Goal: Transaction & Acquisition: Purchase product/service

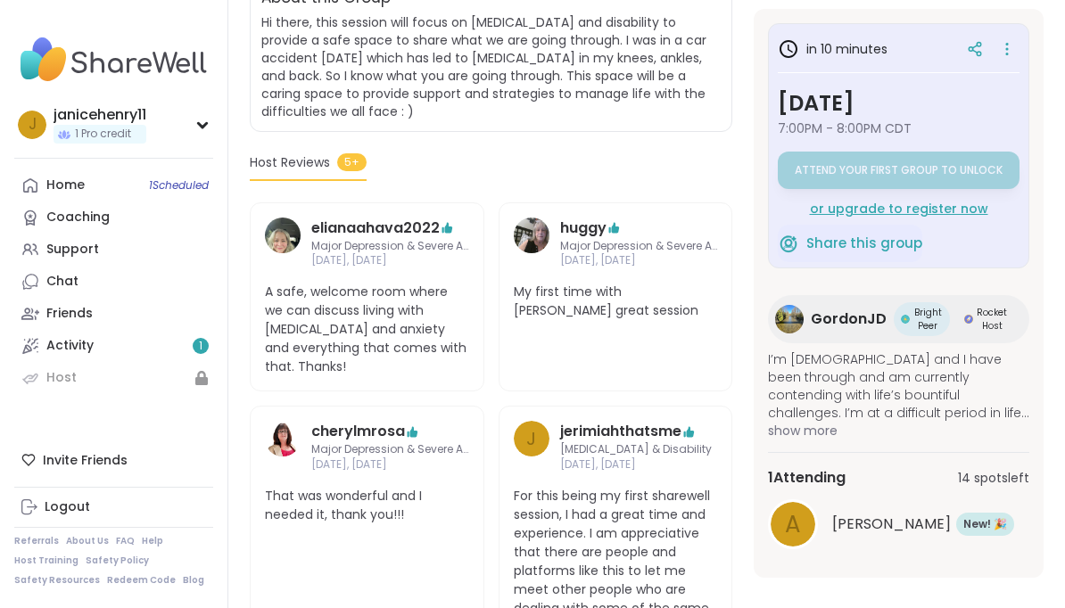
scroll to position [350, 0]
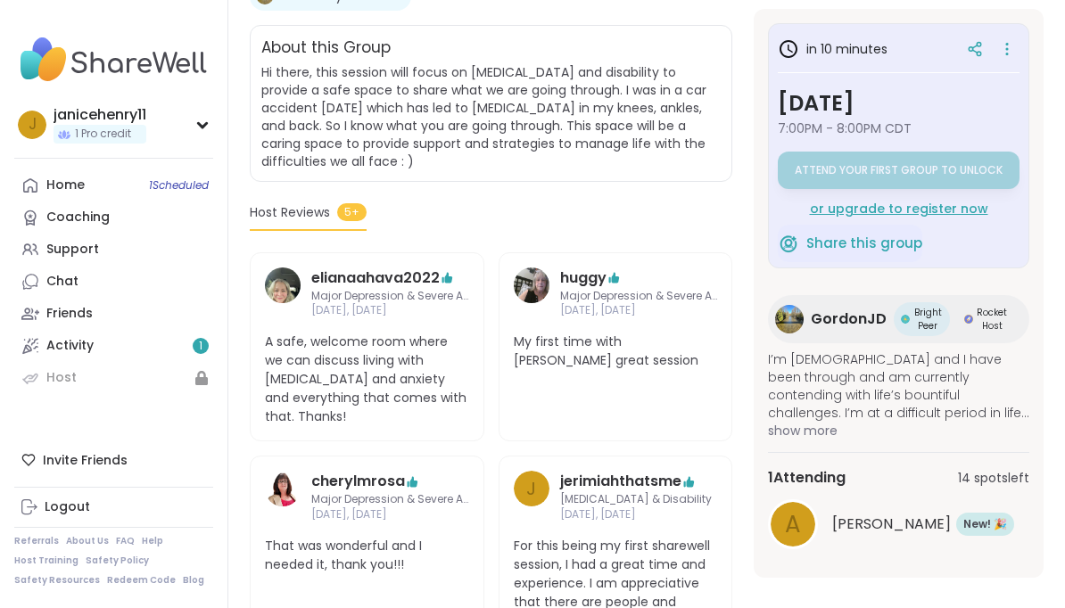
click at [931, 98] on h3 "[DATE]" at bounding box center [898, 103] width 242 height 32
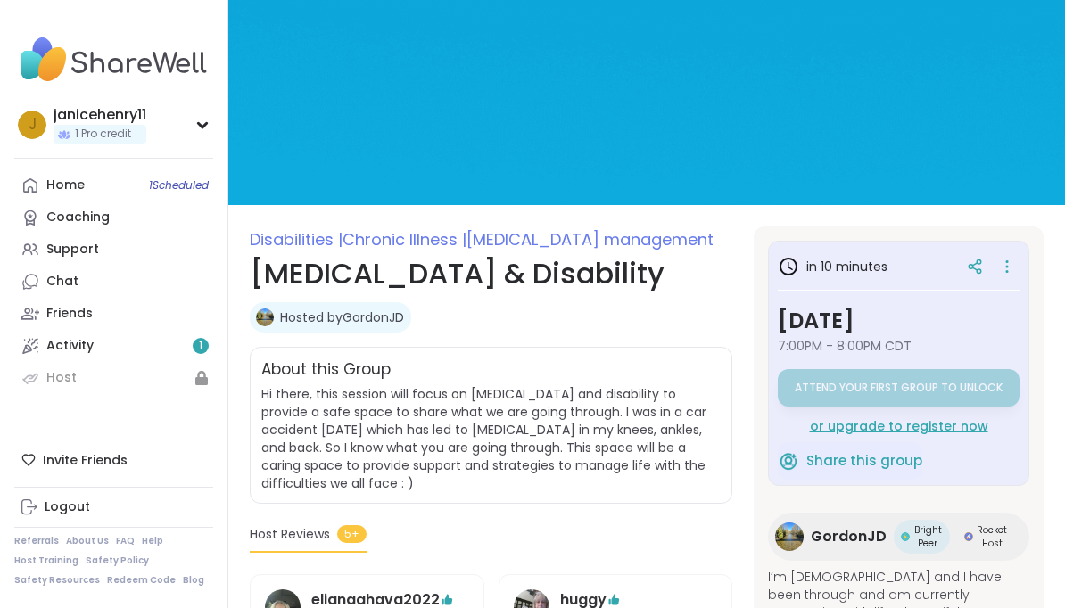
scroll to position [0, 0]
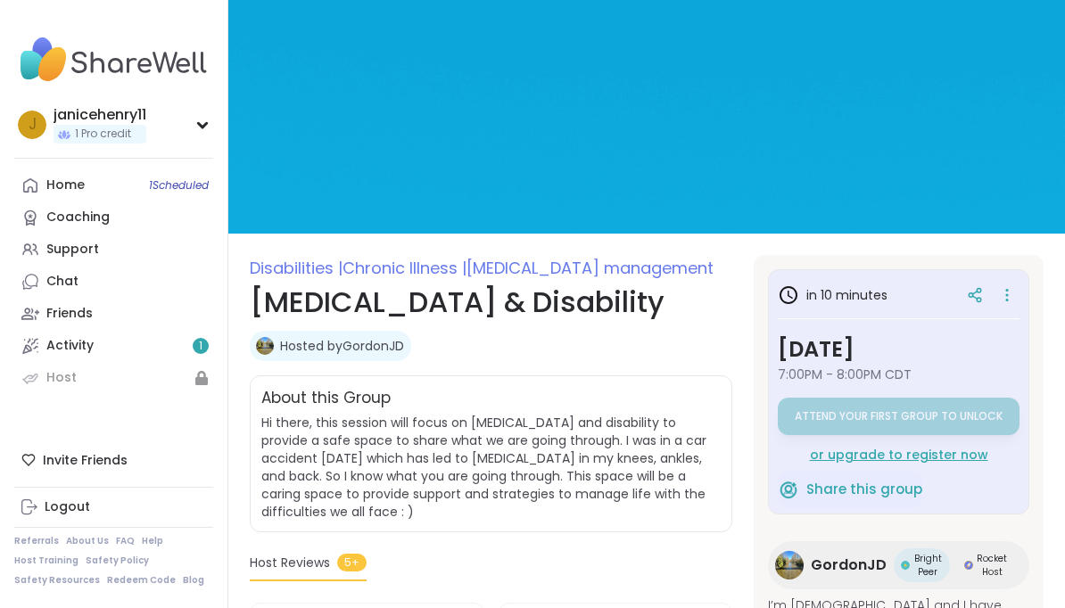
click at [1010, 300] on icon at bounding box center [1007, 295] width 18 height 25
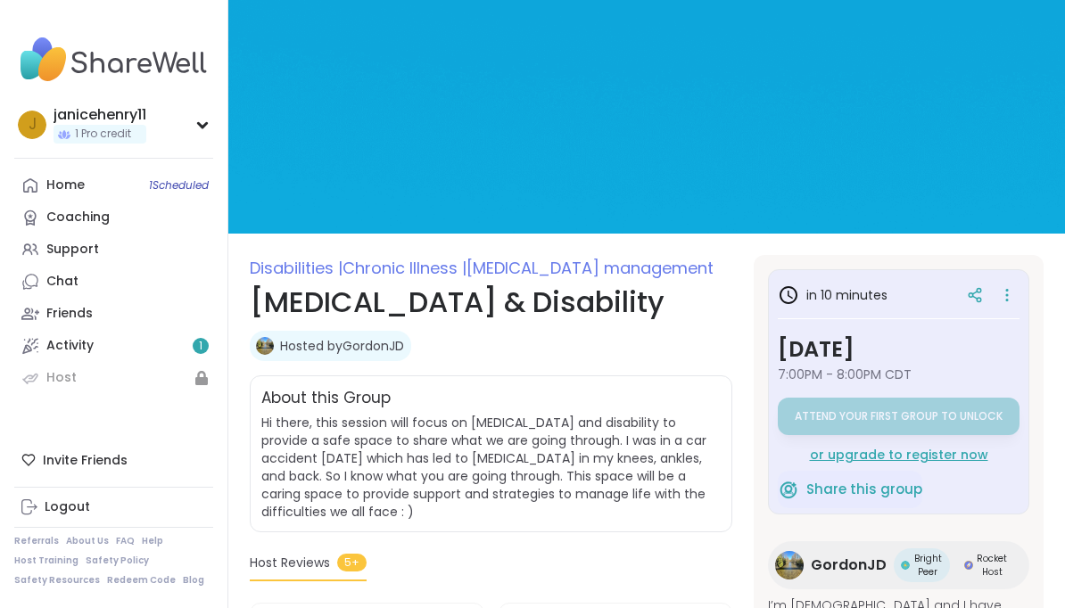
click at [999, 119] on img at bounding box center [646, 117] width 836 height 234
click at [971, 458] on div "or upgrade to register now" at bounding box center [898, 455] width 242 height 18
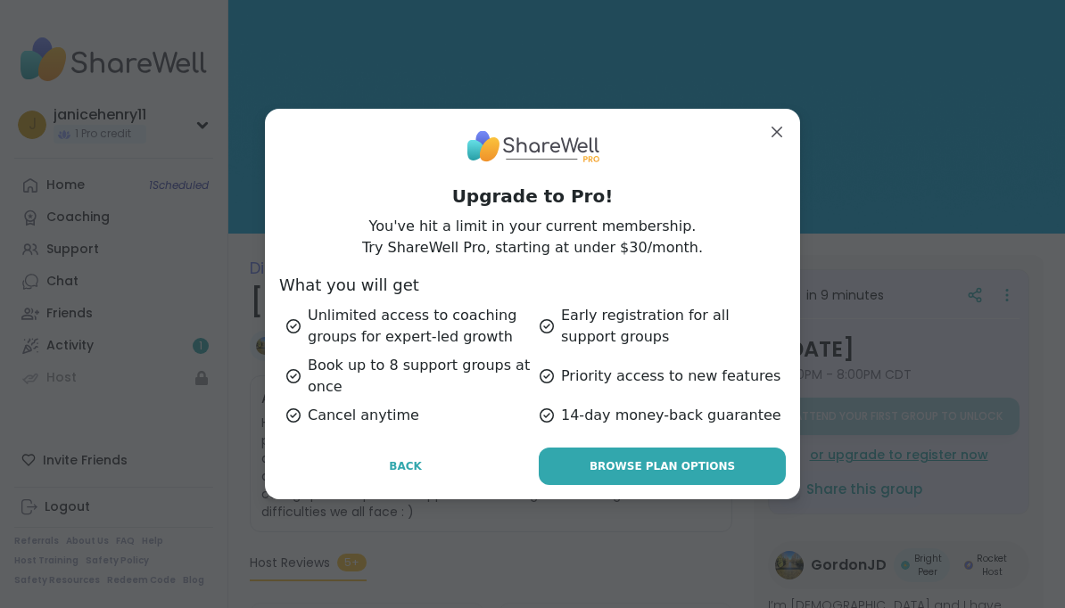
click at [410, 461] on span "Back" at bounding box center [405, 466] width 33 height 16
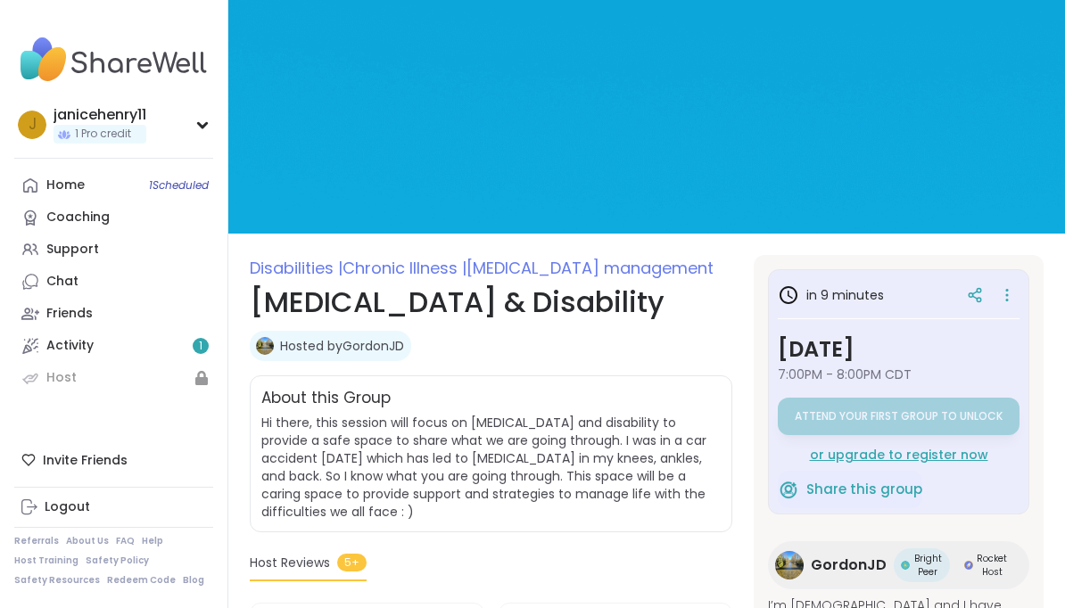
click at [76, 197] on link "Home 1 Scheduled" at bounding box center [113, 185] width 199 height 32
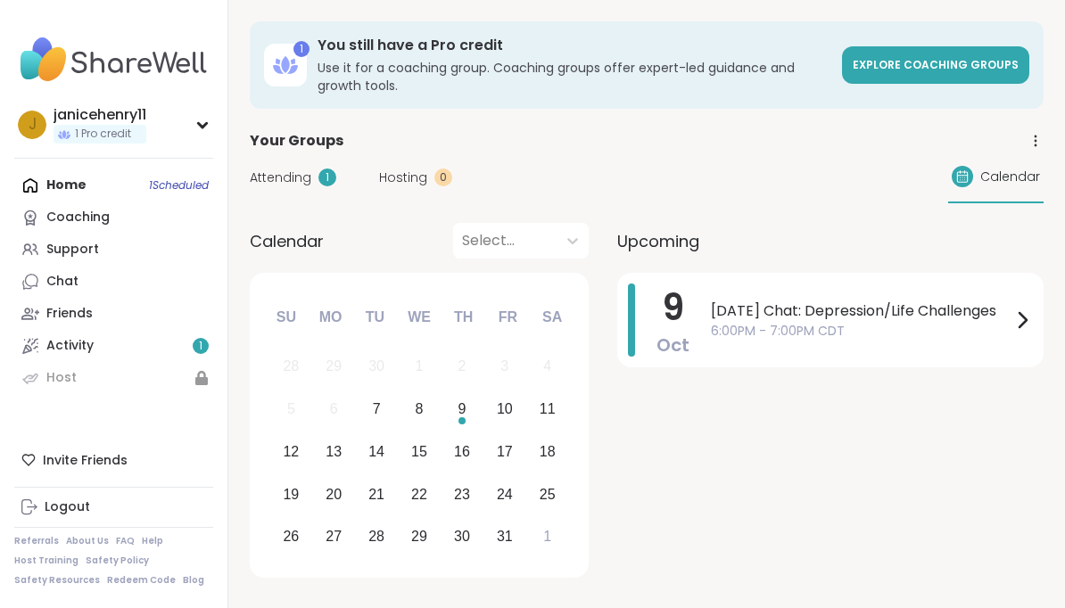
click at [63, 191] on div "Home 1 Scheduled Coaching Support Chat Friends Activity 1 Host" at bounding box center [113, 281] width 199 height 225
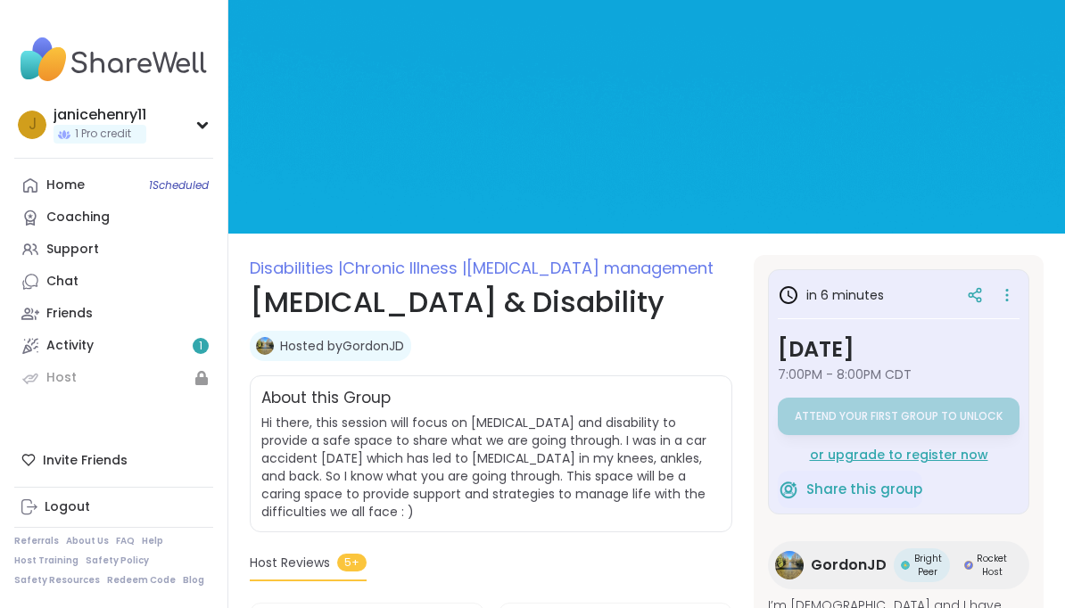
click at [75, 356] on link "Activity 1" at bounding box center [113, 346] width 199 height 32
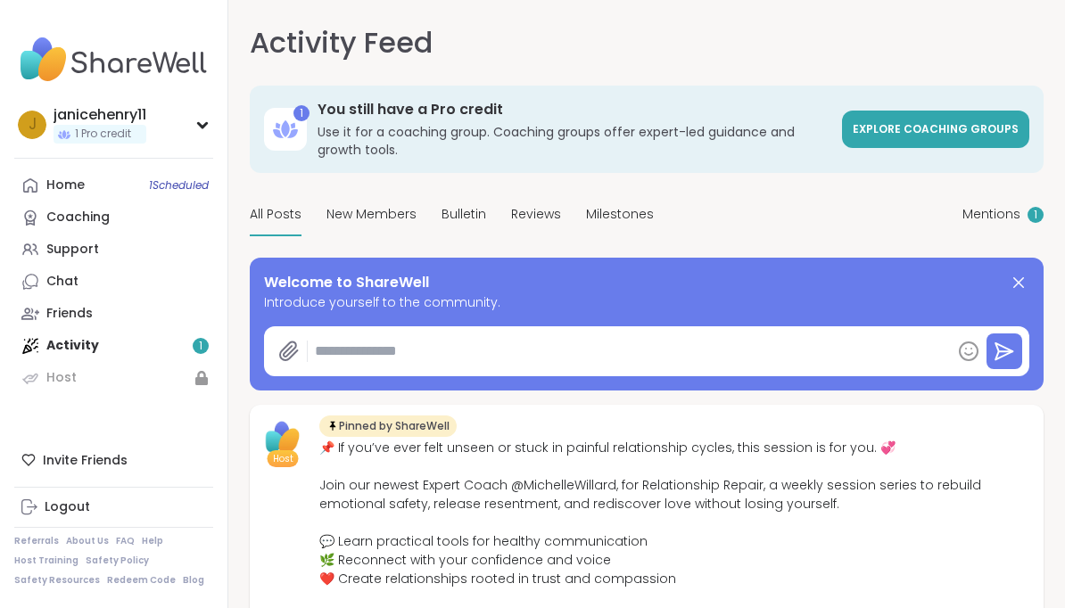
click at [582, 353] on textarea at bounding box center [629, 351] width 643 height 36
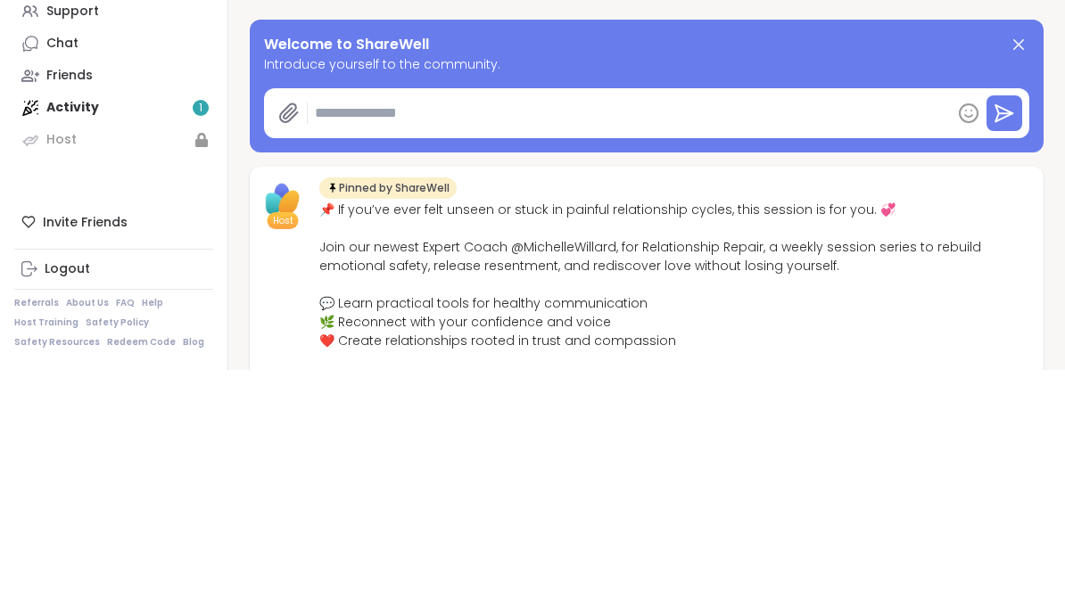
type textarea "*"
type textarea "**"
type textarea "*"
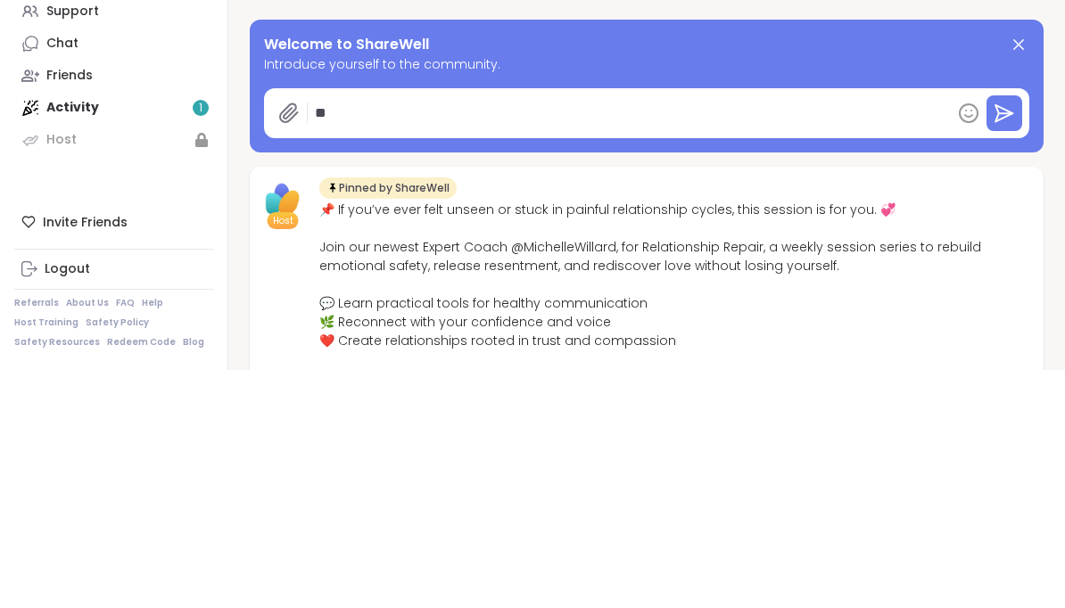
type textarea "***"
type textarea "*"
type textarea "****"
type textarea "*"
type textarea "*****"
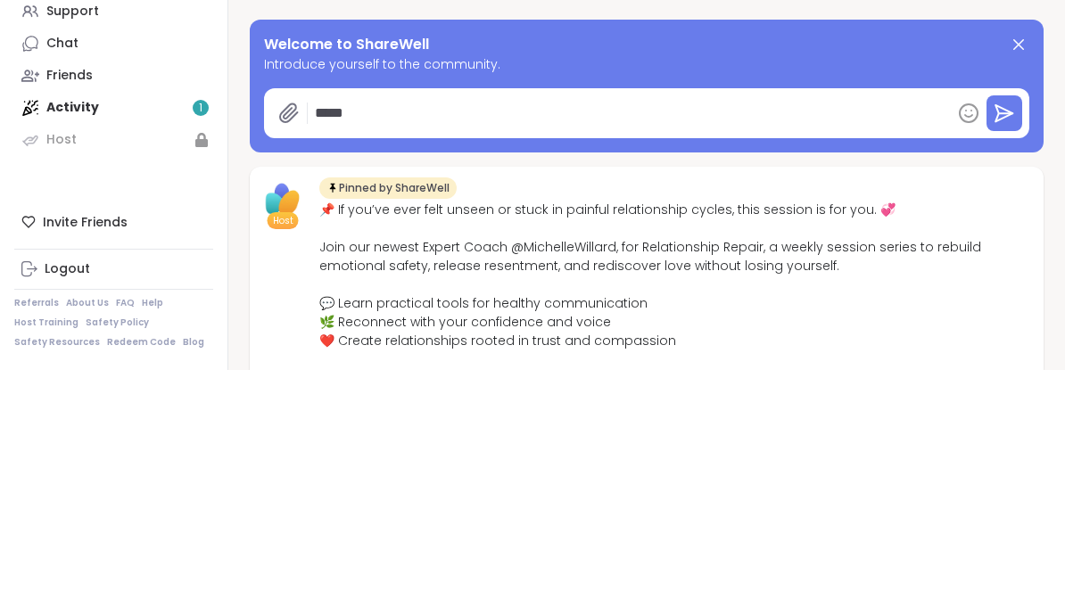
type textarea "*"
type textarea "******"
type textarea "*"
type textarea "********"
type textarea "*"
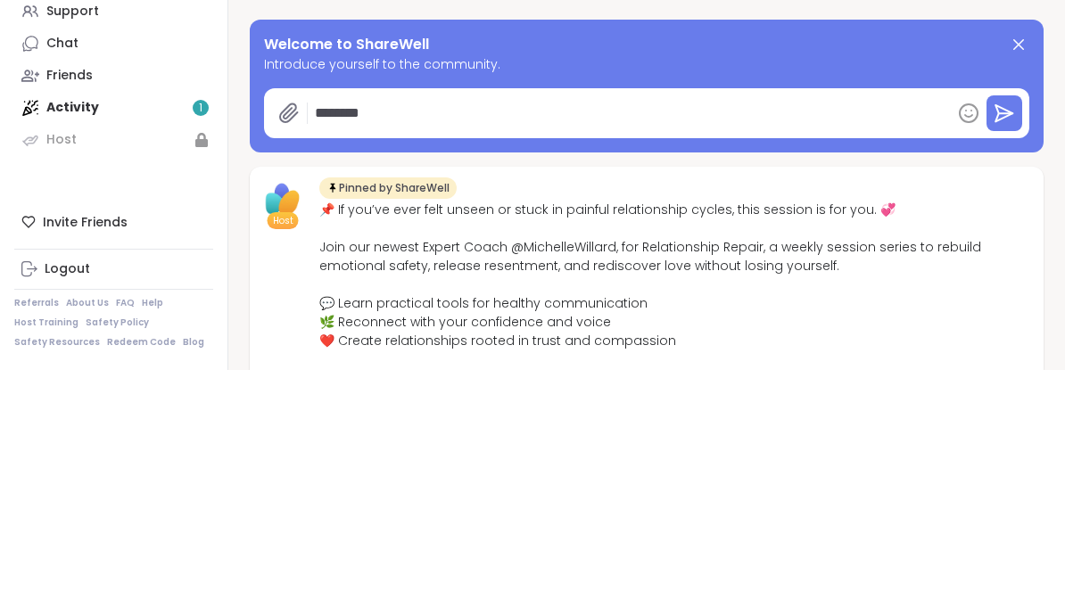
type textarea "*********"
type textarea "*"
type textarea "**********"
type textarea "*"
type textarea "**********"
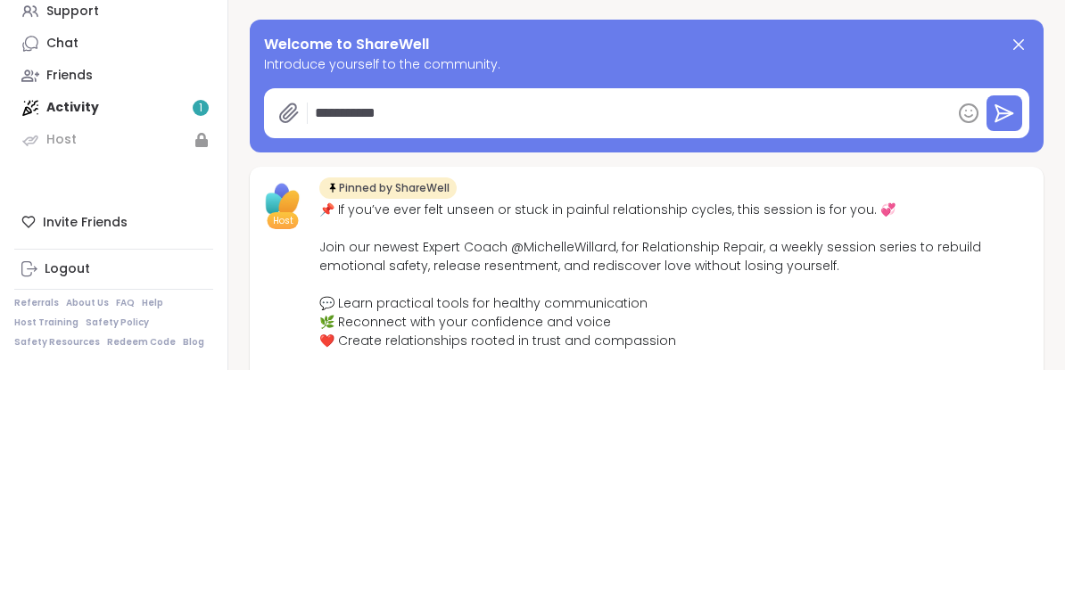
type textarea "*"
type textarea "**********"
click at [1006, 341] on icon at bounding box center [1003, 351] width 21 height 21
type textarea "*"
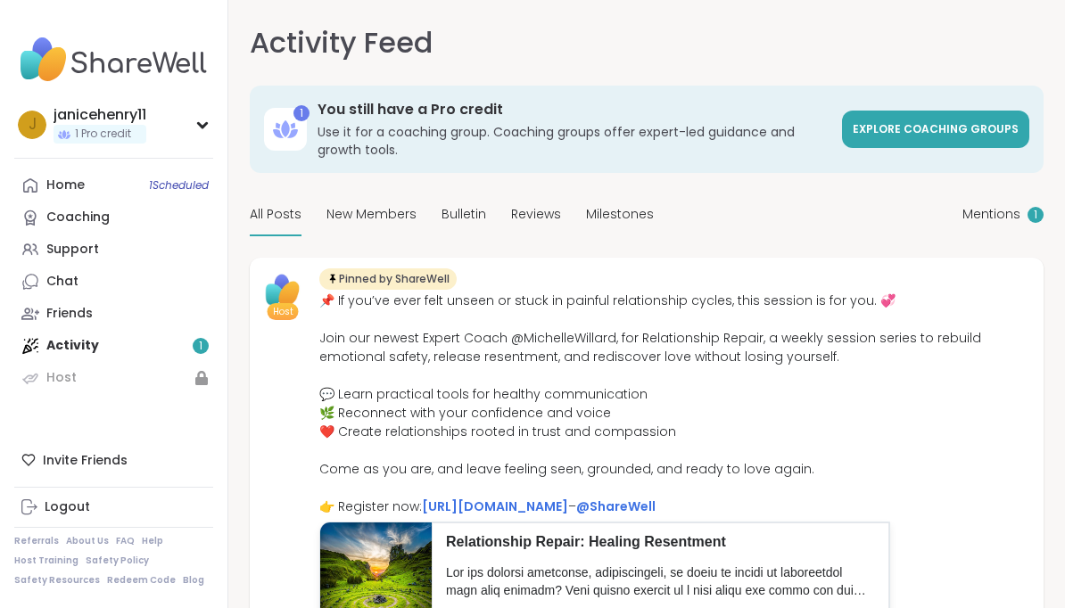
click at [70, 182] on div "Home 1 Scheduled" at bounding box center [65, 186] width 38 height 18
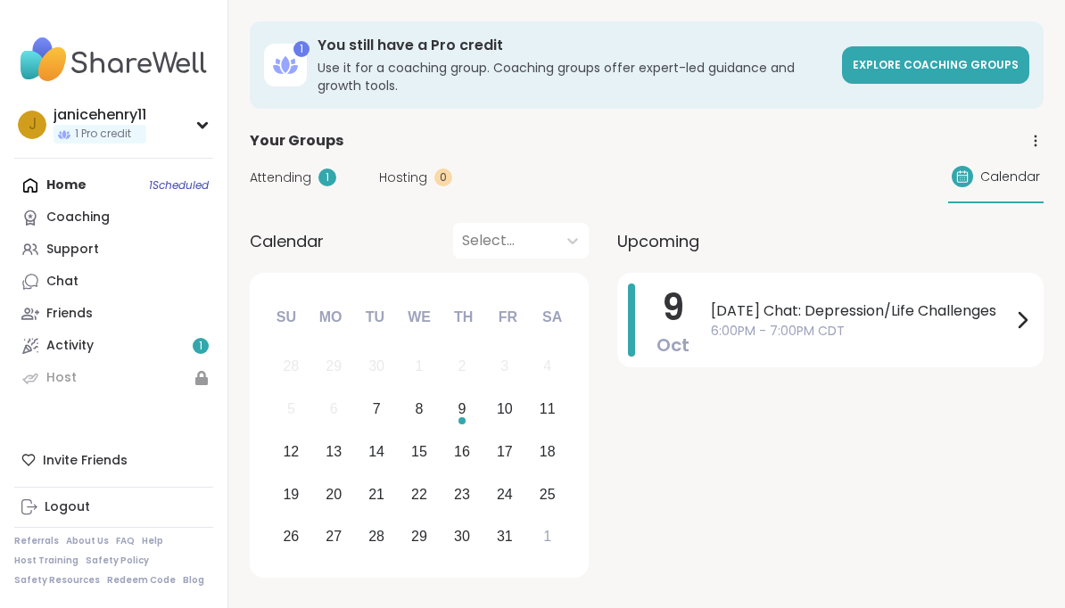
click at [72, 189] on div "Home 1 Scheduled Coaching Support Chat Friends Activity 1 Host" at bounding box center [113, 281] width 199 height 225
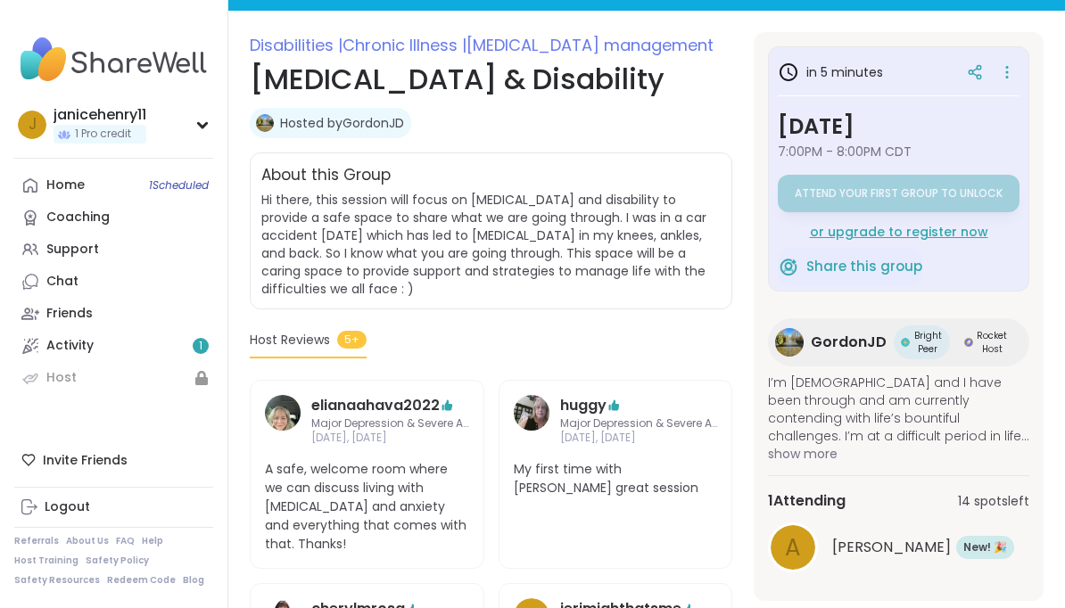
scroll to position [222, 0]
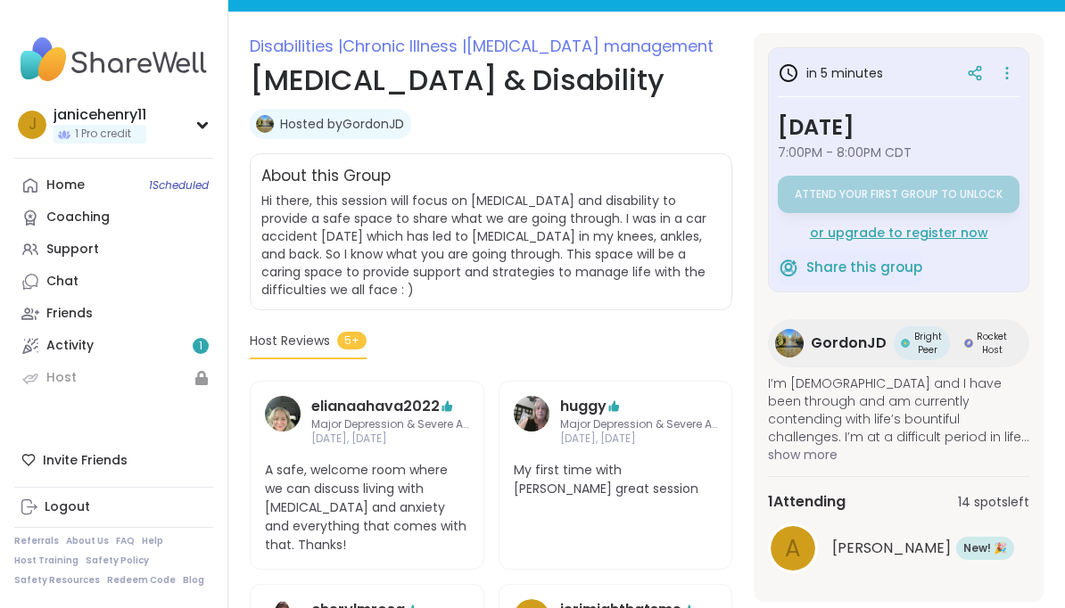
click at [81, 341] on div "Activity 1" at bounding box center [69, 346] width 47 height 18
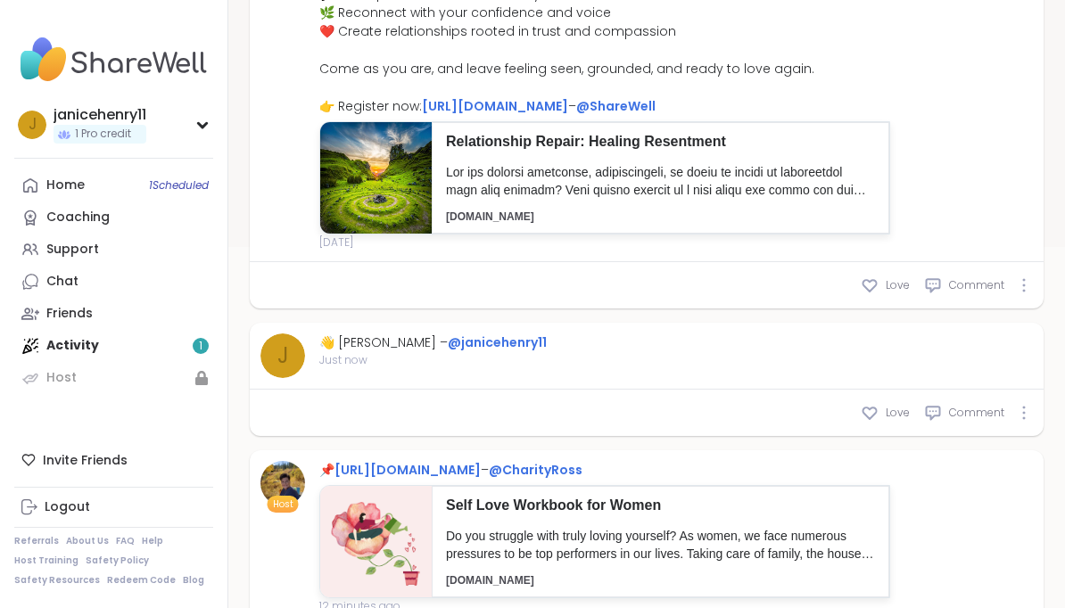
scroll to position [401, 0]
click at [369, 410] on div "Love Comment" at bounding box center [647, 412] width 794 height 46
click at [440, 361] on span "Just now" at bounding box center [432, 359] width 227 height 16
click at [334, 402] on div "Love Comment" at bounding box center [647, 412] width 794 height 46
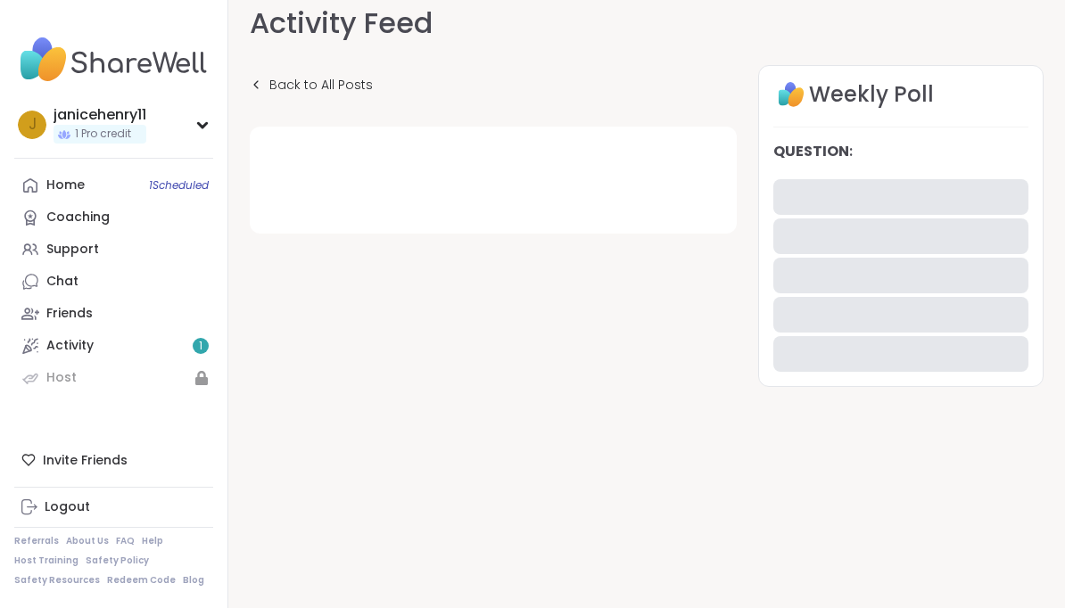
scroll to position [18, 0]
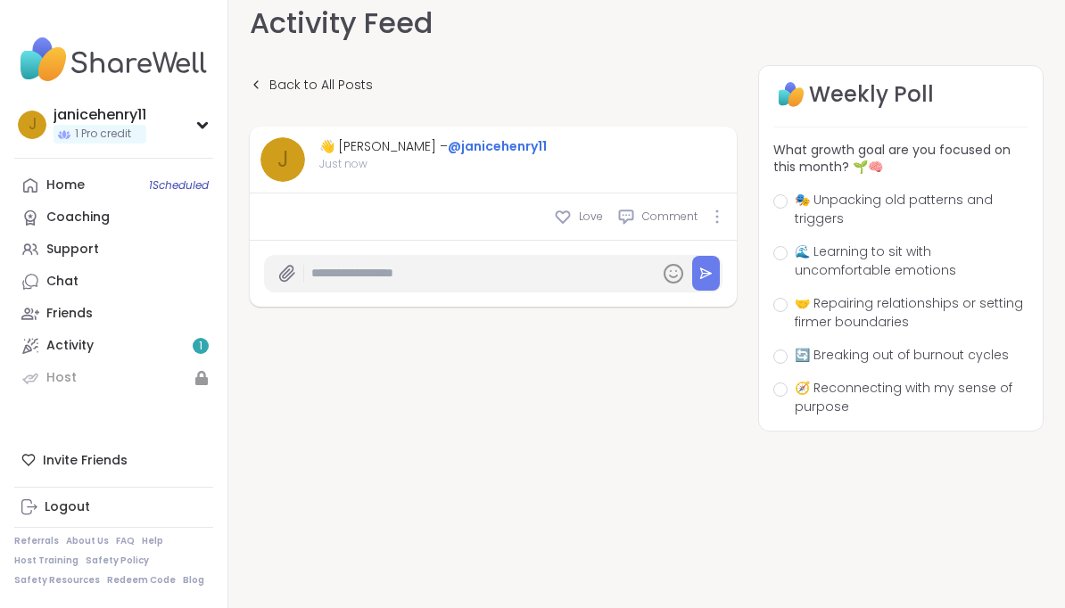
click at [370, 262] on input "text" at bounding box center [481, 273] width 341 height 31
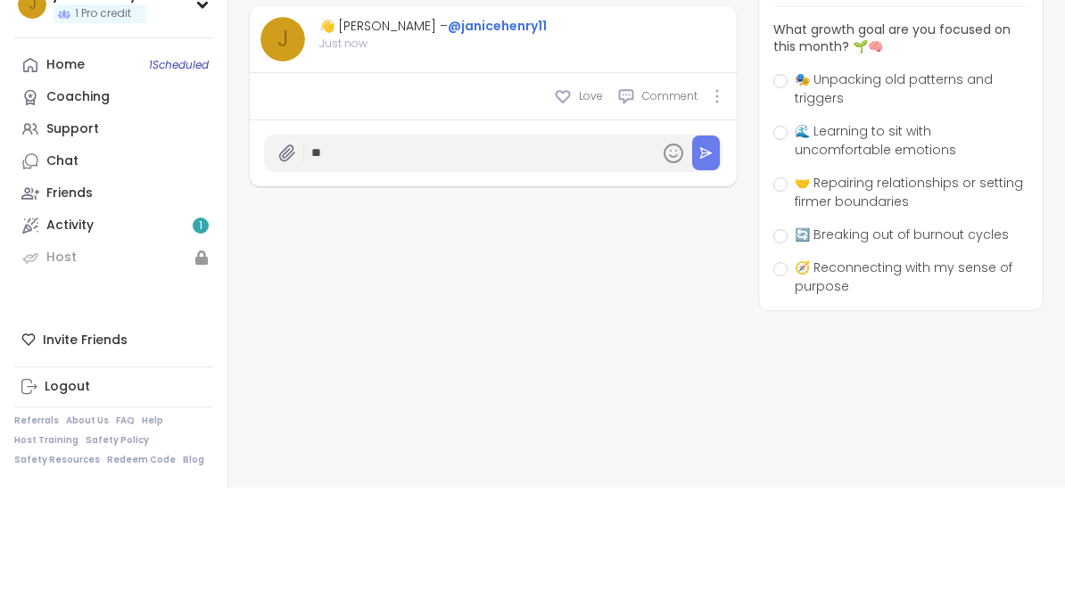
type input "*"
click at [359, 258] on input "**********" at bounding box center [481, 273] width 341 height 31
click at [442, 258] on input "**********" at bounding box center [481, 273] width 341 height 31
click at [429, 258] on input "**********" at bounding box center [481, 273] width 341 height 31
click at [581, 258] on input "**********" at bounding box center [481, 273] width 341 height 31
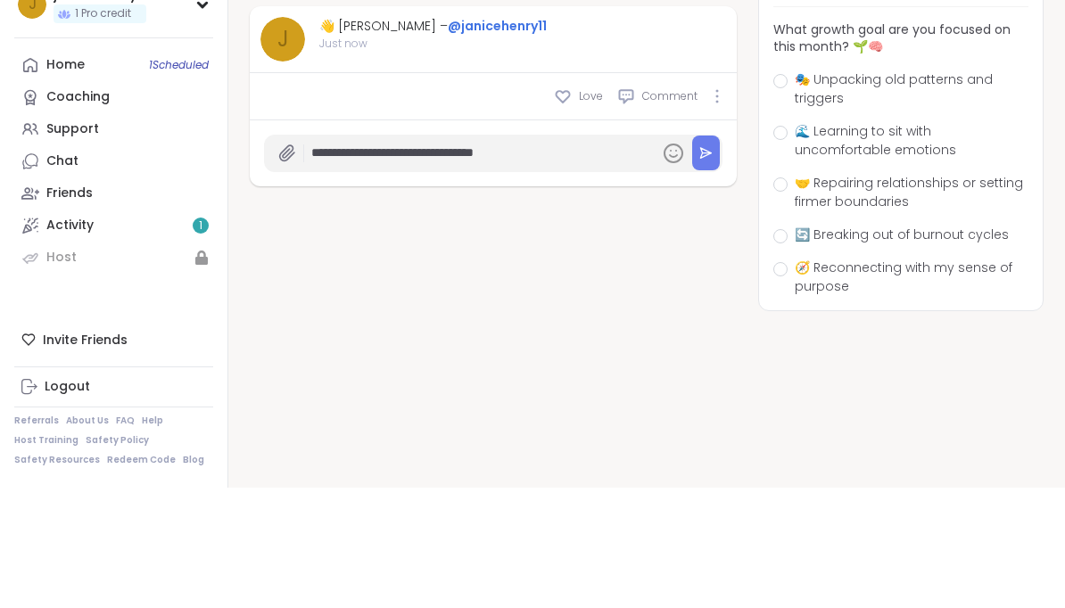
click at [350, 258] on input "**********" at bounding box center [481, 273] width 341 height 31
click at [578, 258] on input "**********" at bounding box center [481, 273] width 341 height 31
click at [385, 258] on input "**********" at bounding box center [481, 273] width 341 height 31
click at [605, 258] on input "**********" at bounding box center [481, 273] width 341 height 31
type input "**********"
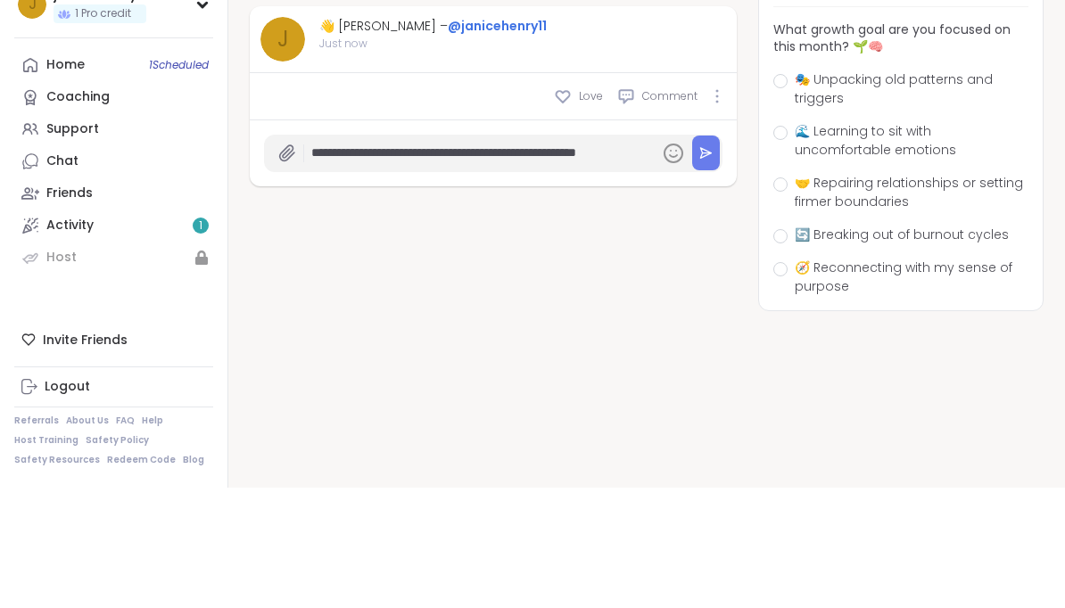
click at [708, 256] on button at bounding box center [706, 273] width 28 height 35
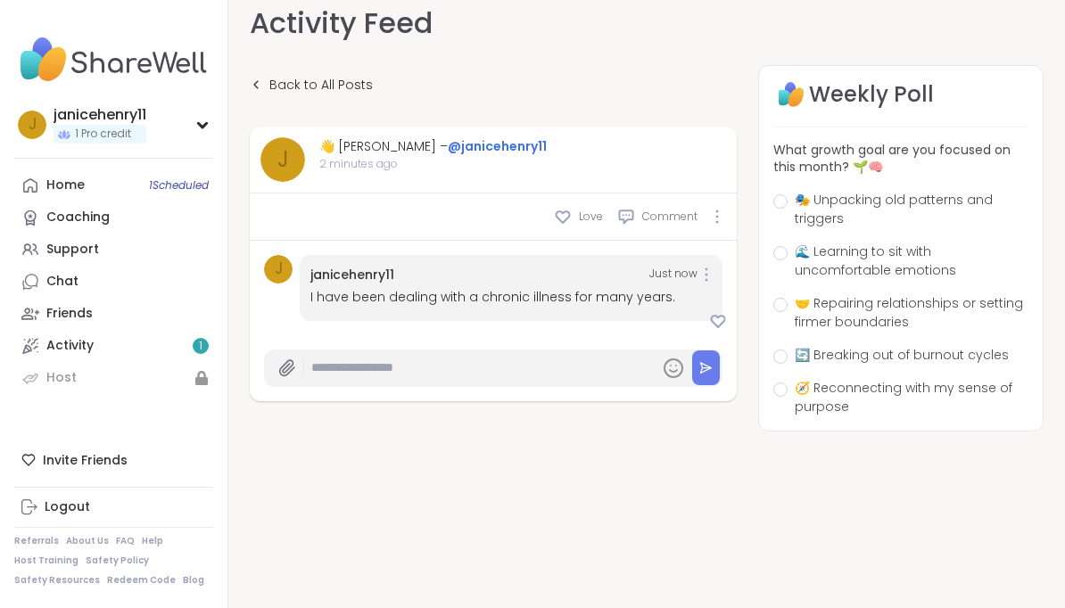
click at [68, 181] on div "Home 1 Scheduled" at bounding box center [65, 186] width 38 height 18
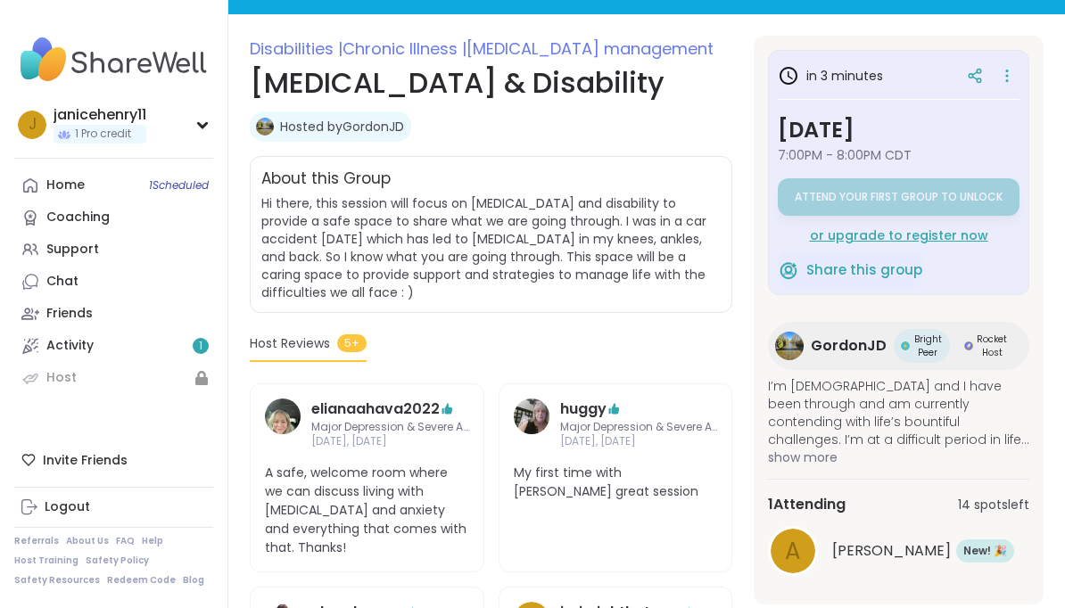
scroll to position [226, 0]
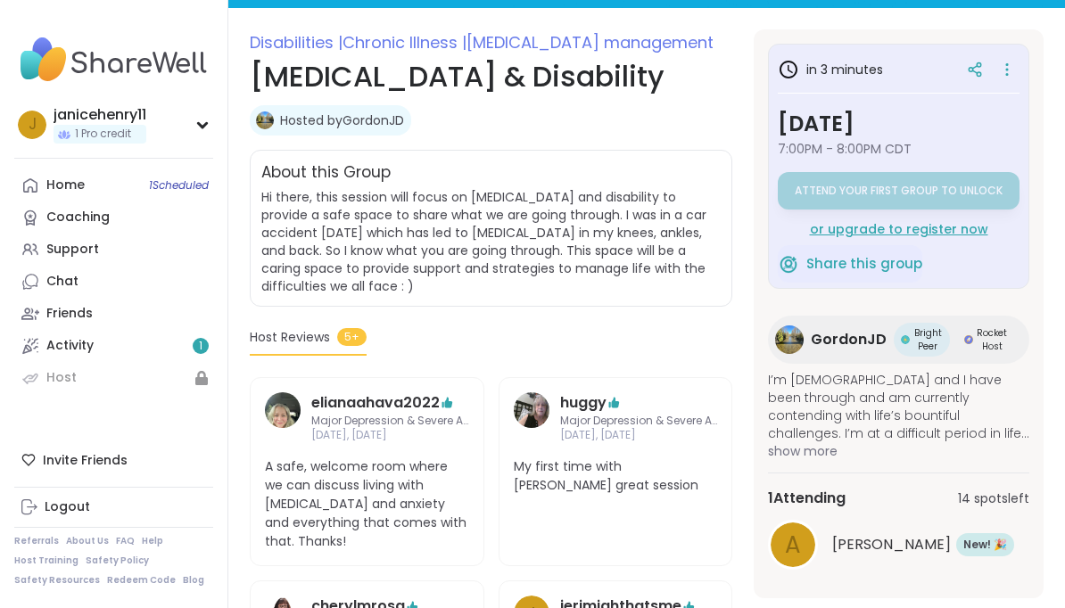
click at [1002, 504] on span "14 spots left" at bounding box center [993, 498] width 71 height 19
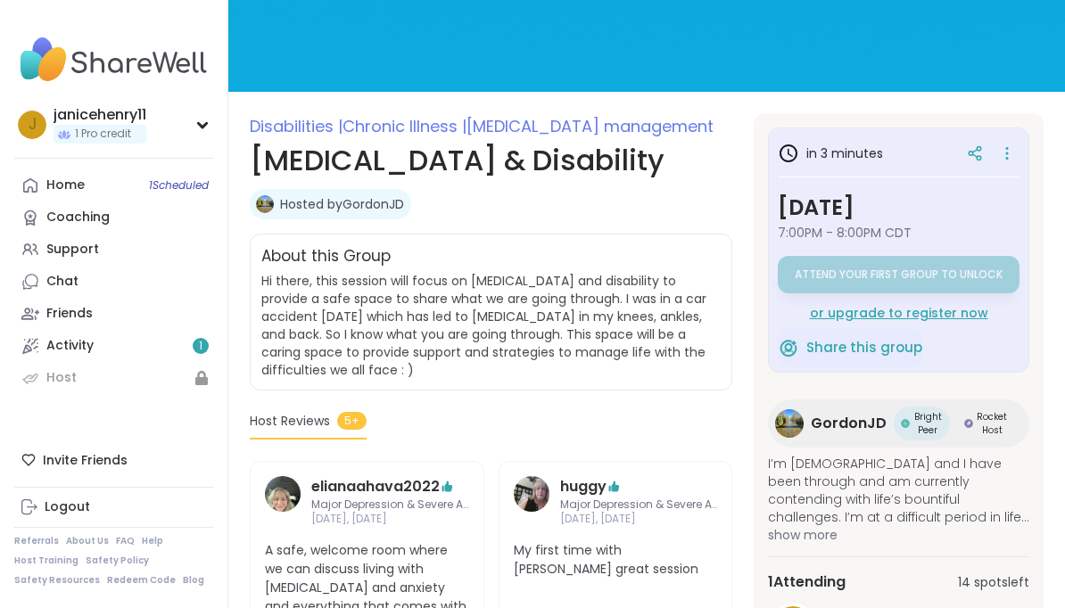
scroll to position [139, 0]
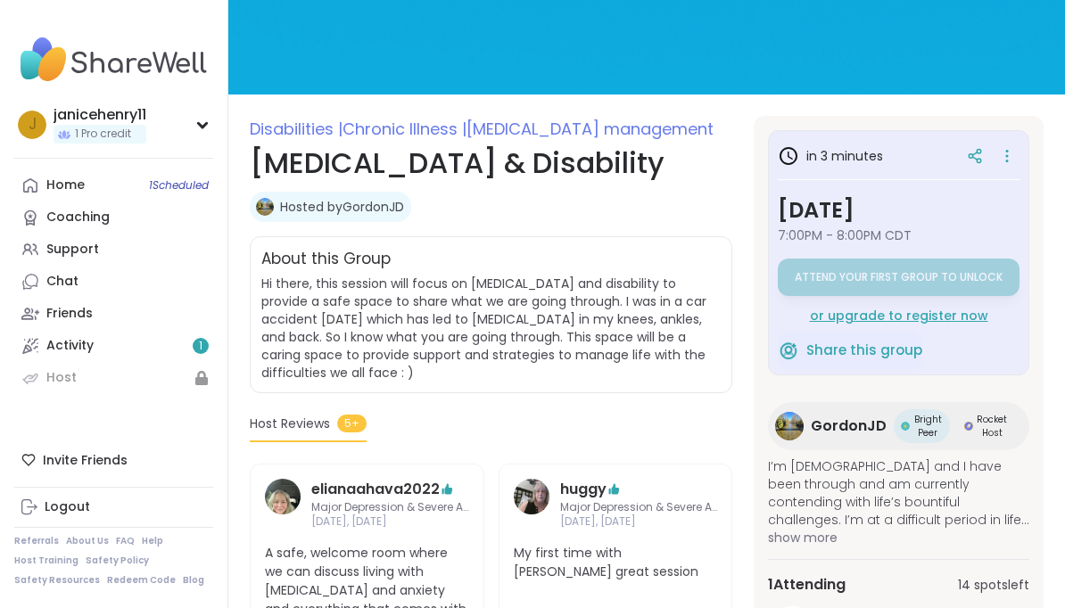
click at [927, 225] on h3 "[DATE]" at bounding box center [898, 210] width 242 height 32
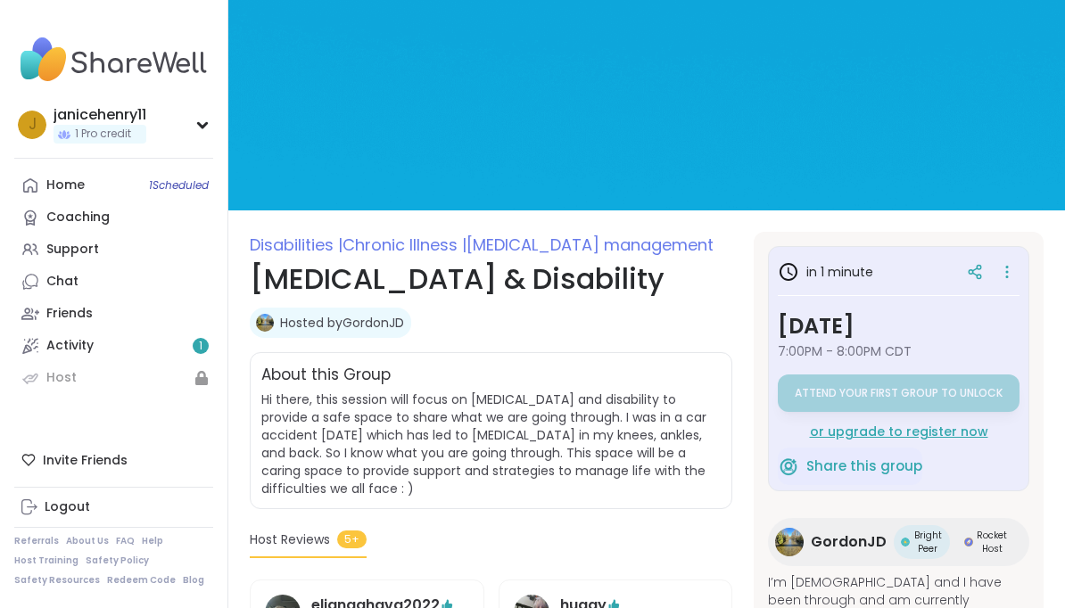
scroll to position [0, 0]
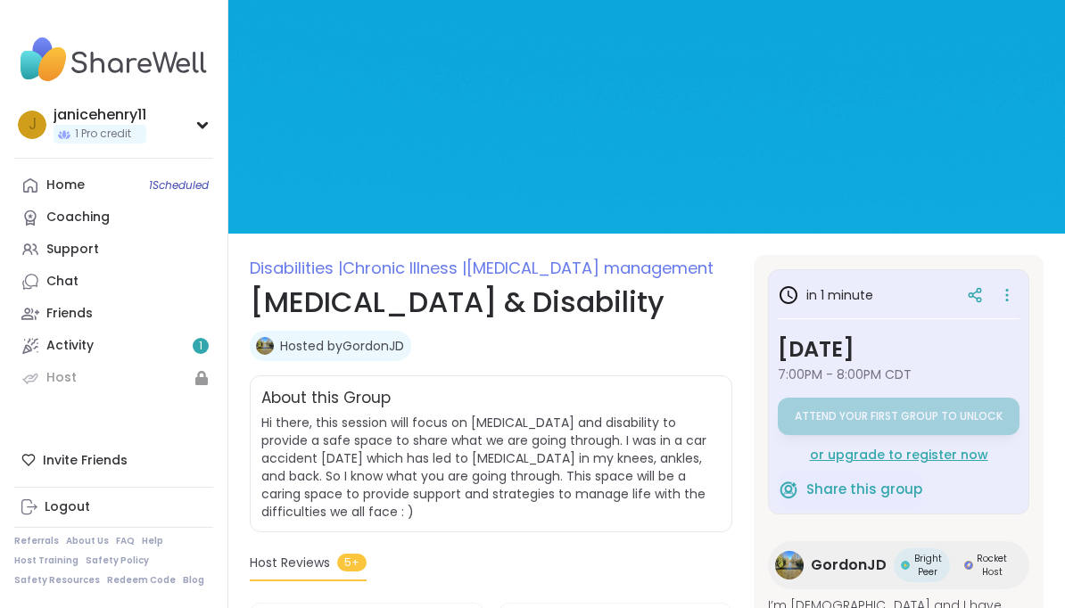
click at [111, 134] on span "1 Pro credit" at bounding box center [103, 134] width 56 height 15
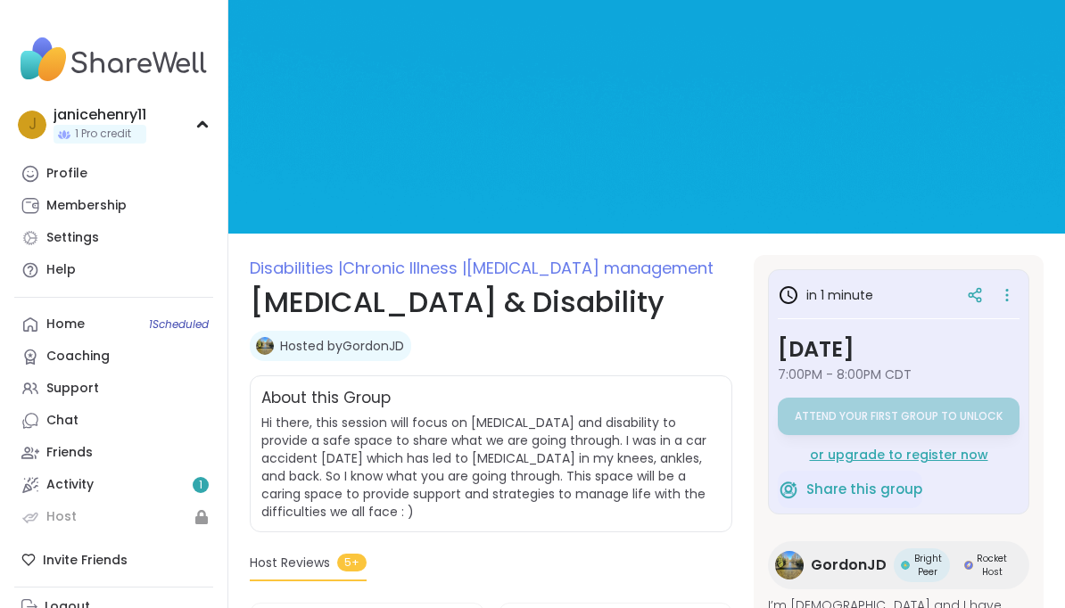
click at [70, 171] on div "Profile" at bounding box center [66, 174] width 41 height 18
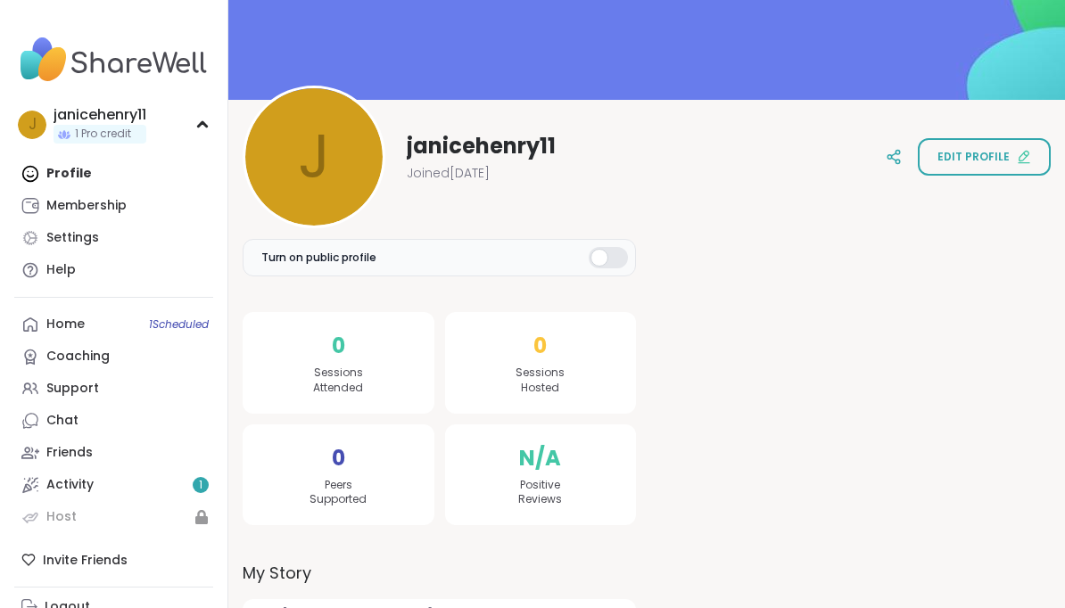
scroll to position [122, 0]
click at [78, 330] on div "Home 1 Scheduled" at bounding box center [65, 325] width 38 height 18
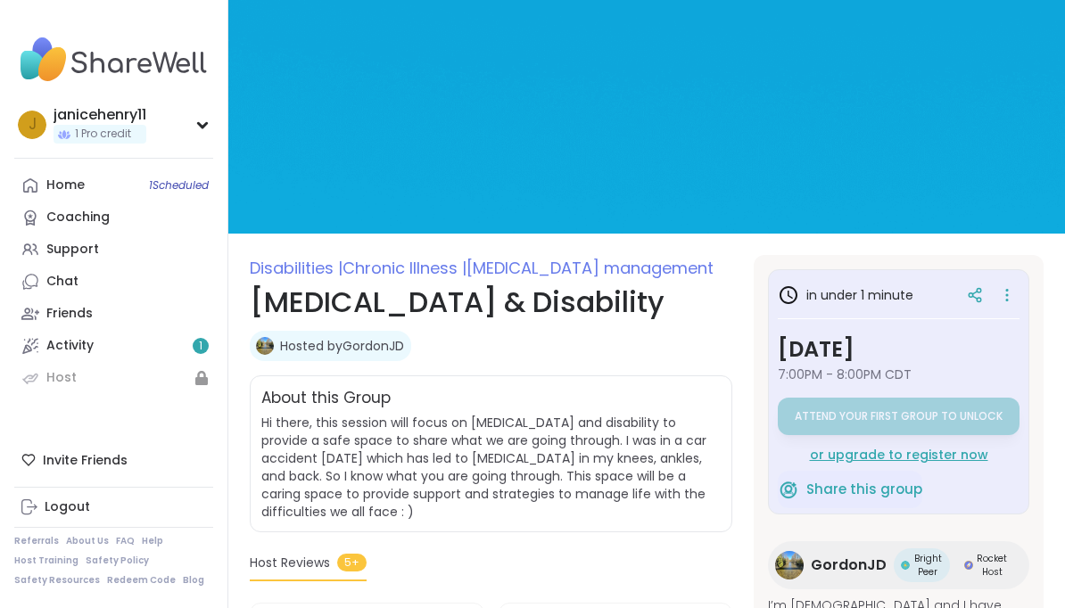
click at [930, 356] on h3 "[DATE]" at bounding box center [898, 349] width 242 height 32
click at [1014, 296] on icon at bounding box center [1007, 295] width 18 height 25
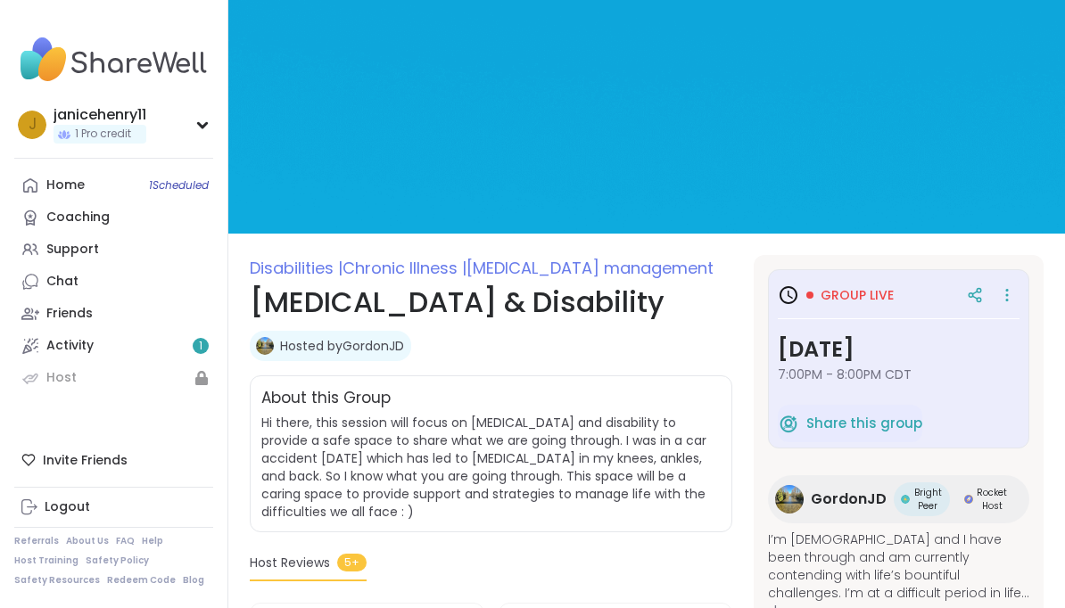
click at [881, 292] on span "Group live" at bounding box center [856, 295] width 73 height 18
click at [893, 425] on span "Share this group" at bounding box center [864, 424] width 116 height 21
click at [986, 287] on div at bounding box center [974, 295] width 32 height 32
click at [1008, 298] on icon at bounding box center [1007, 295] width 18 height 25
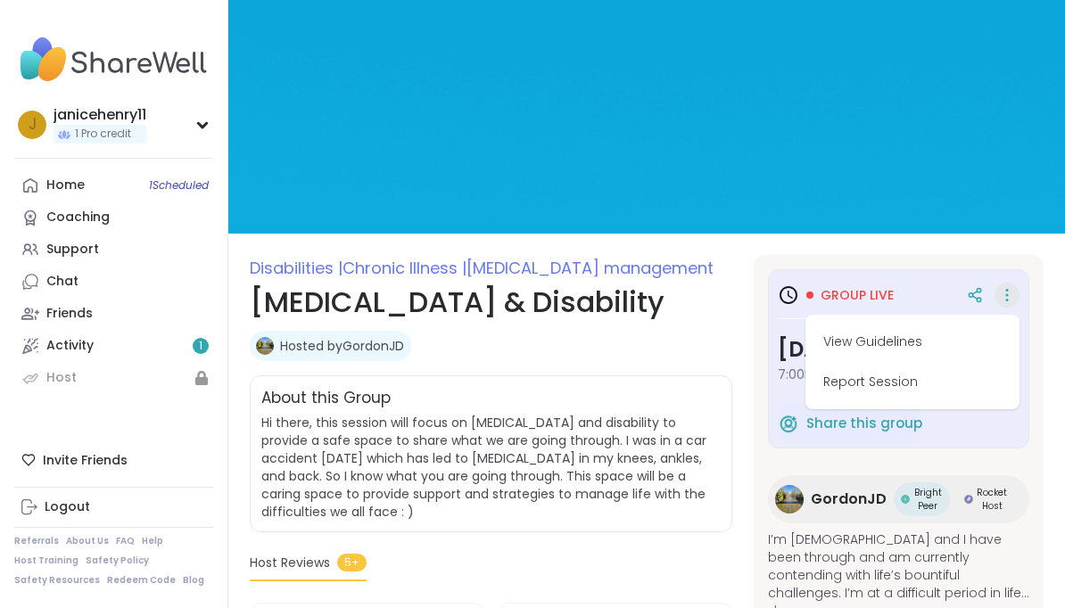
click at [908, 347] on button "View Guidelines" at bounding box center [912, 342] width 200 height 40
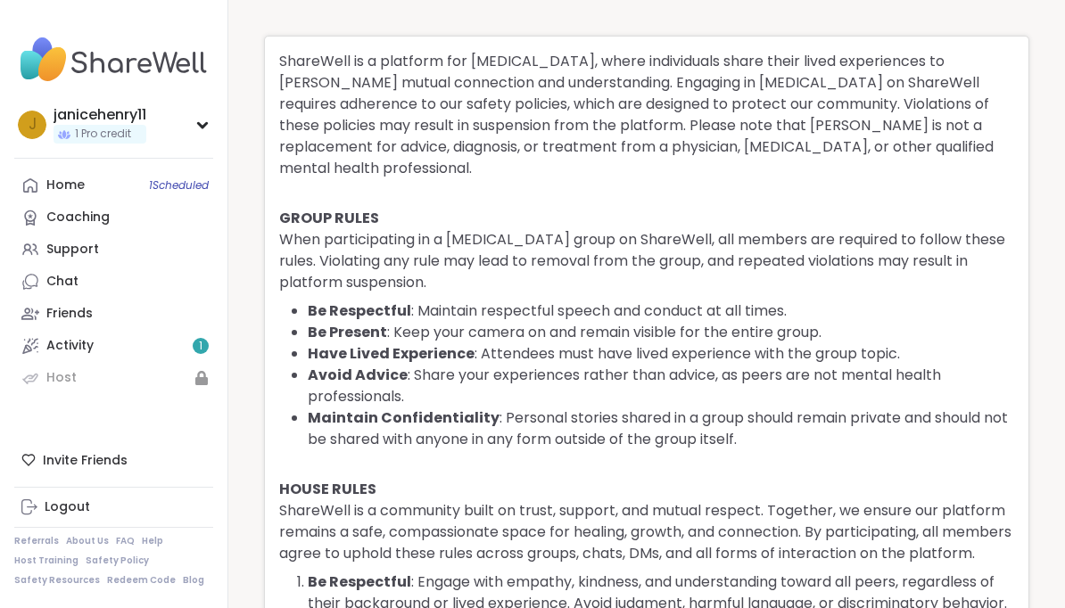
click at [204, 390] on link "Host" at bounding box center [113, 378] width 199 height 32
click at [211, 382] on link "Host" at bounding box center [113, 378] width 199 height 32
click at [80, 257] on div "Support" at bounding box center [72, 250] width 53 height 18
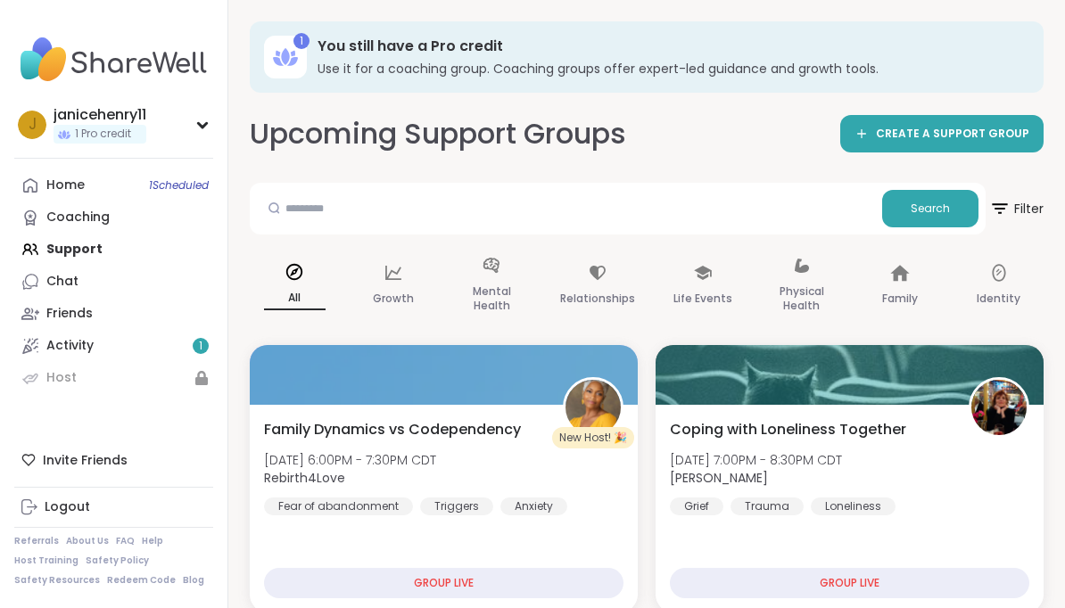
click at [67, 203] on link "Coaching" at bounding box center [113, 218] width 199 height 32
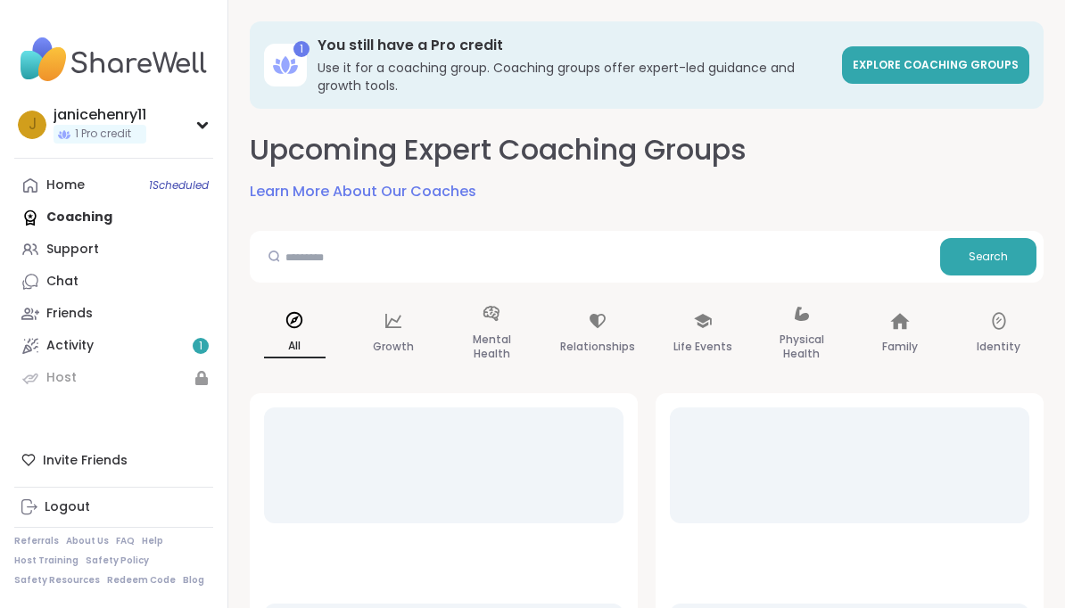
click at [70, 183] on div "Home 1 Scheduled" at bounding box center [65, 186] width 38 height 18
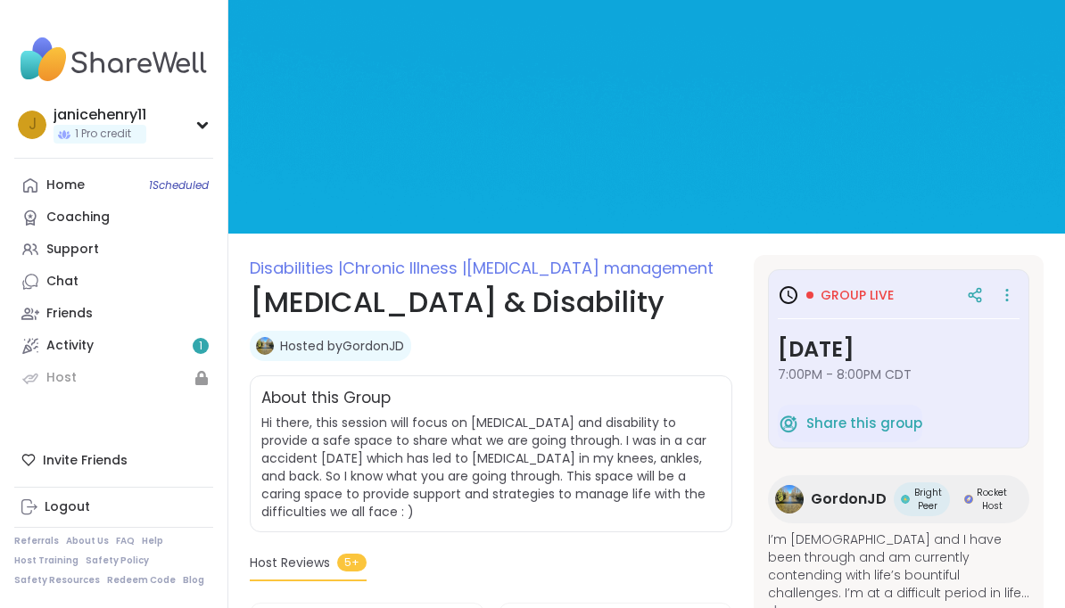
click at [868, 287] on span "Group live" at bounding box center [856, 295] width 73 height 18
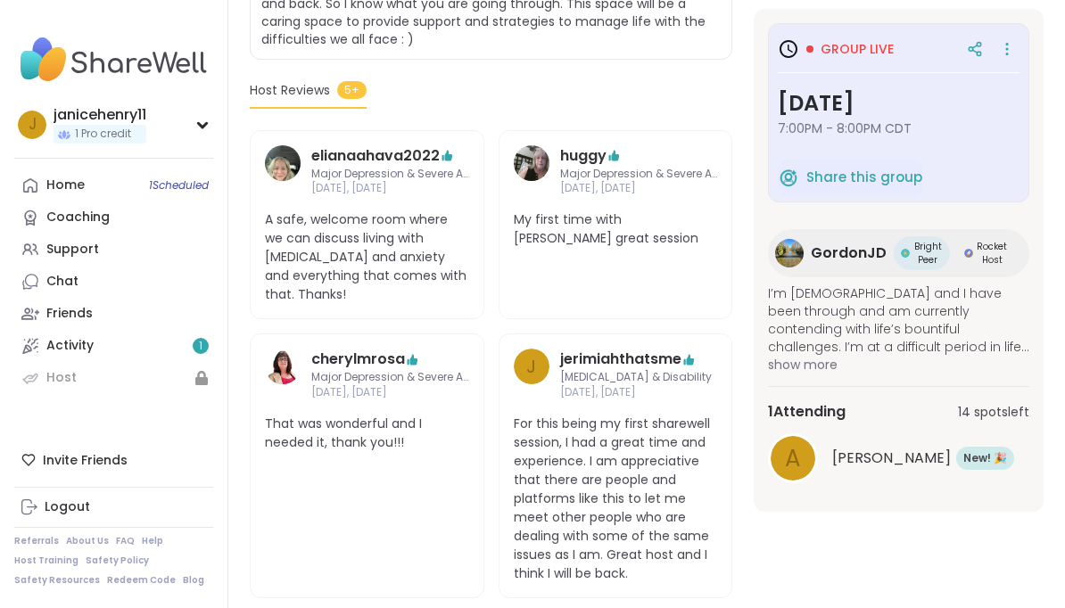
scroll to position [473, 0]
click at [153, 547] on link "Help" at bounding box center [152, 541] width 21 height 12
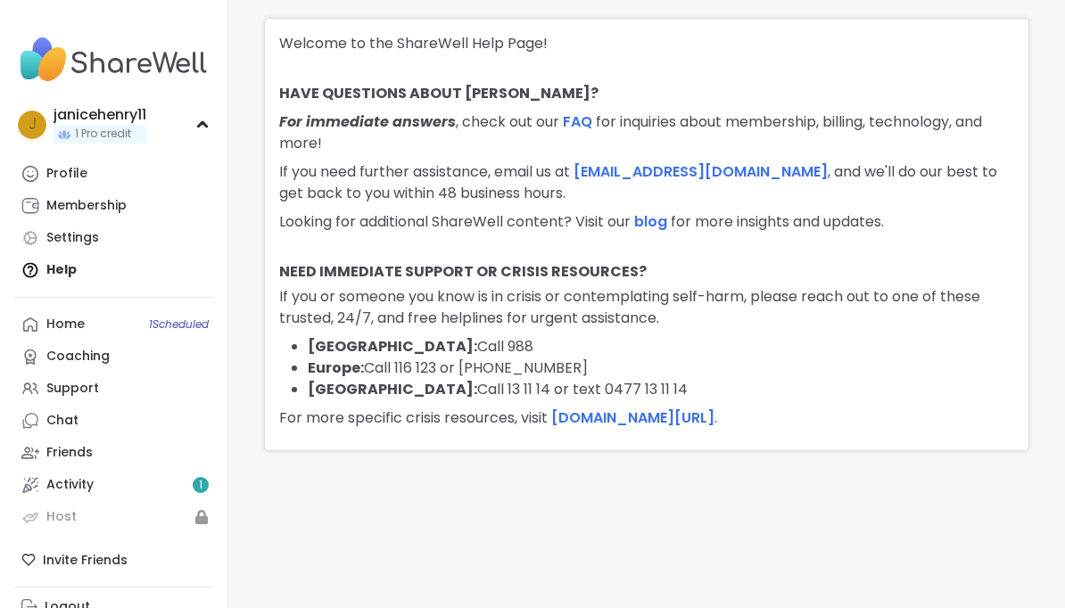
scroll to position [18, 0]
click at [584, 127] on link "FAQ" at bounding box center [577, 121] width 29 height 21
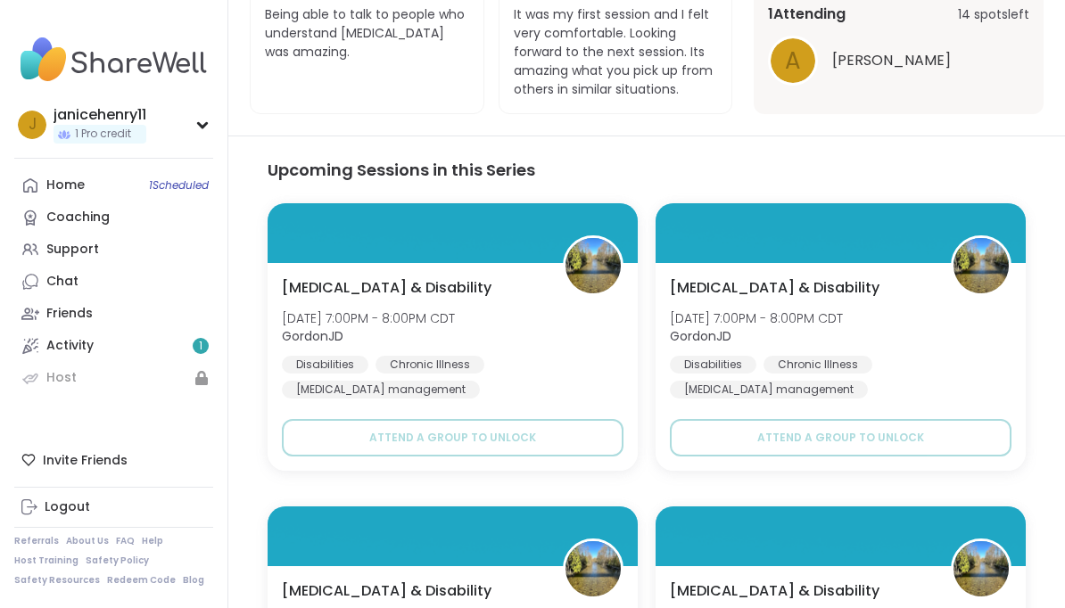
scroll to position [1192, 0]
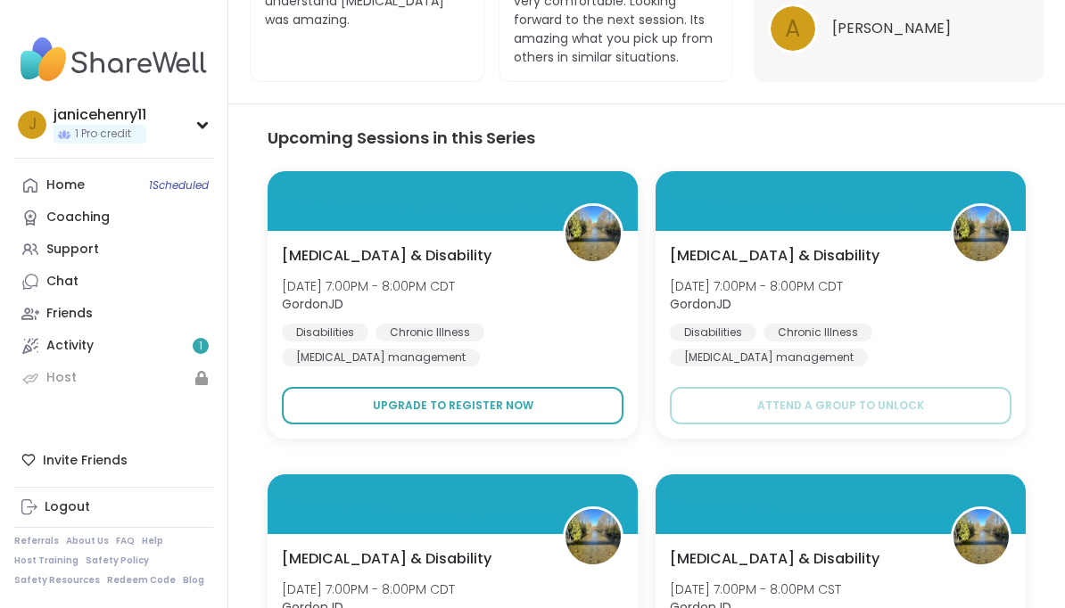
click at [526, 415] on button "Upgrade to register now" at bounding box center [452, 405] width 341 height 37
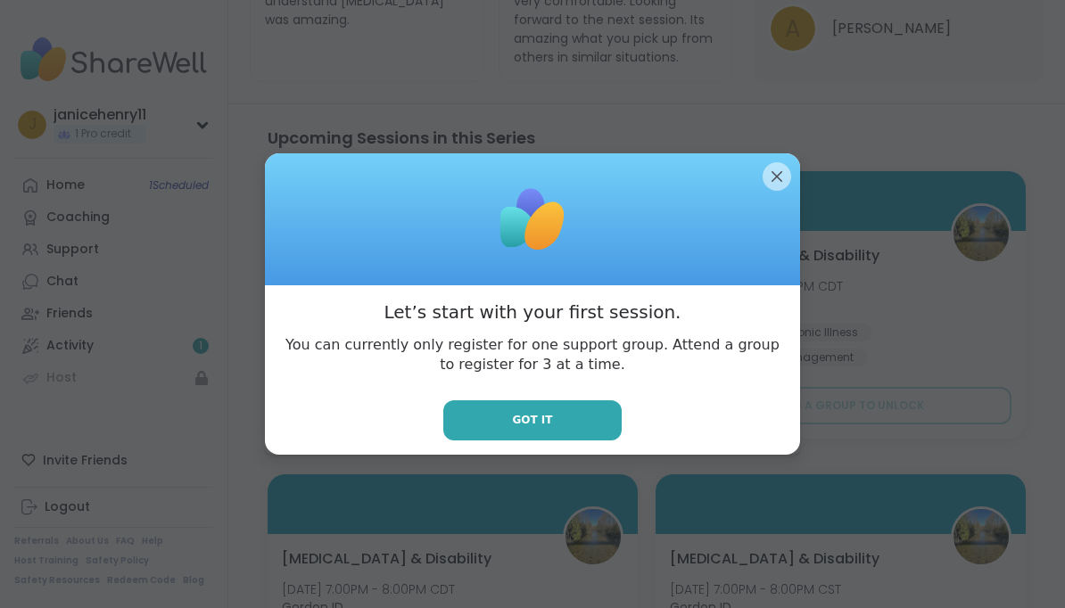
click at [575, 440] on button "Got it" at bounding box center [532, 420] width 178 height 40
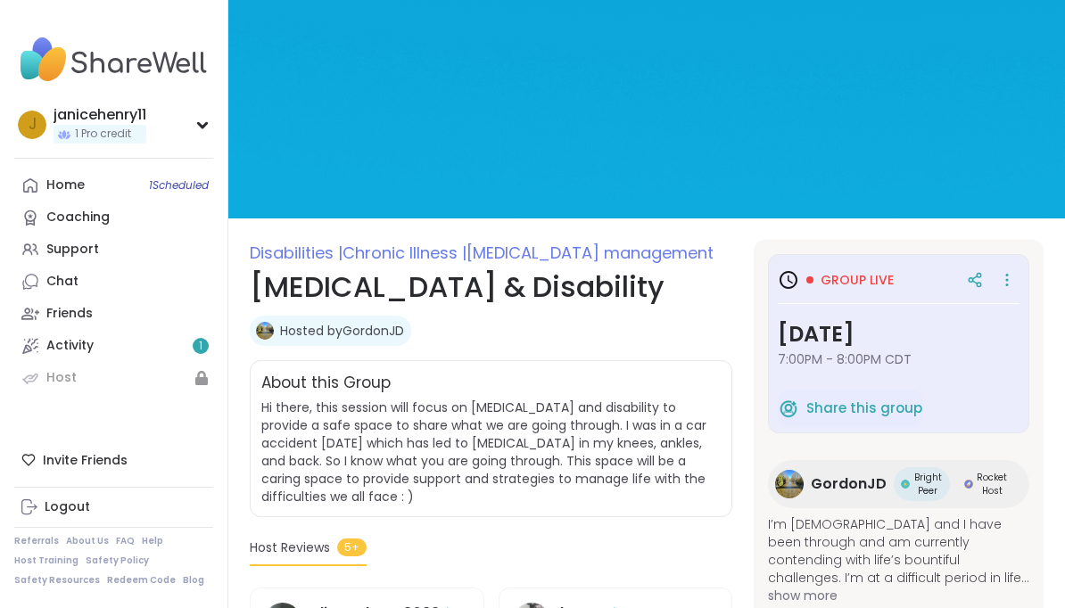
scroll to position [0, 0]
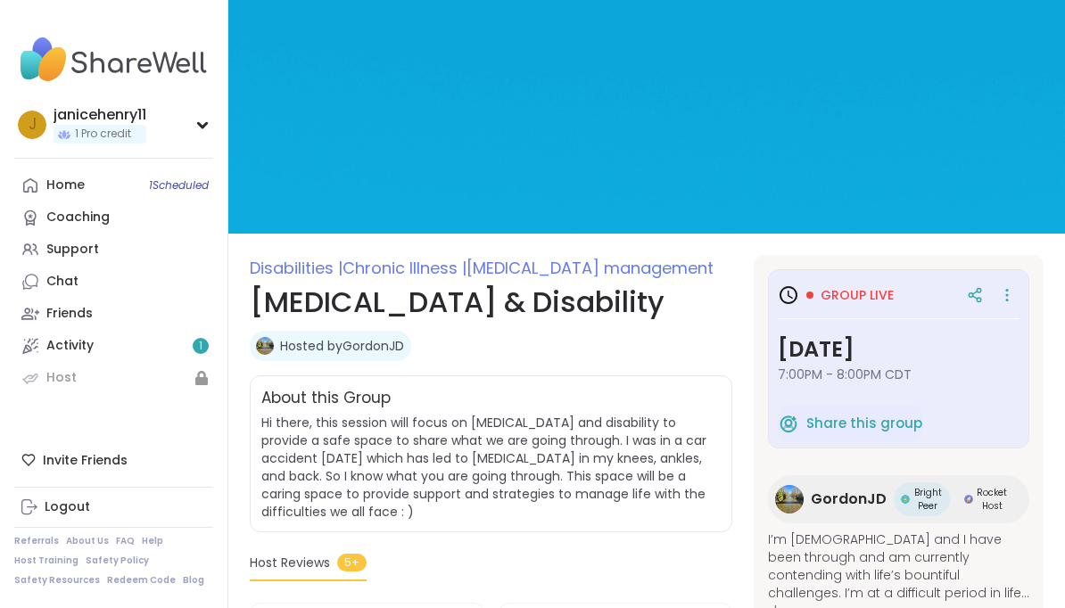
click at [860, 297] on span "Group live" at bounding box center [856, 295] width 73 height 18
click at [861, 279] on div "Group live" at bounding box center [898, 295] width 242 height 32
click at [1005, 290] on icon at bounding box center [1007, 295] width 18 height 25
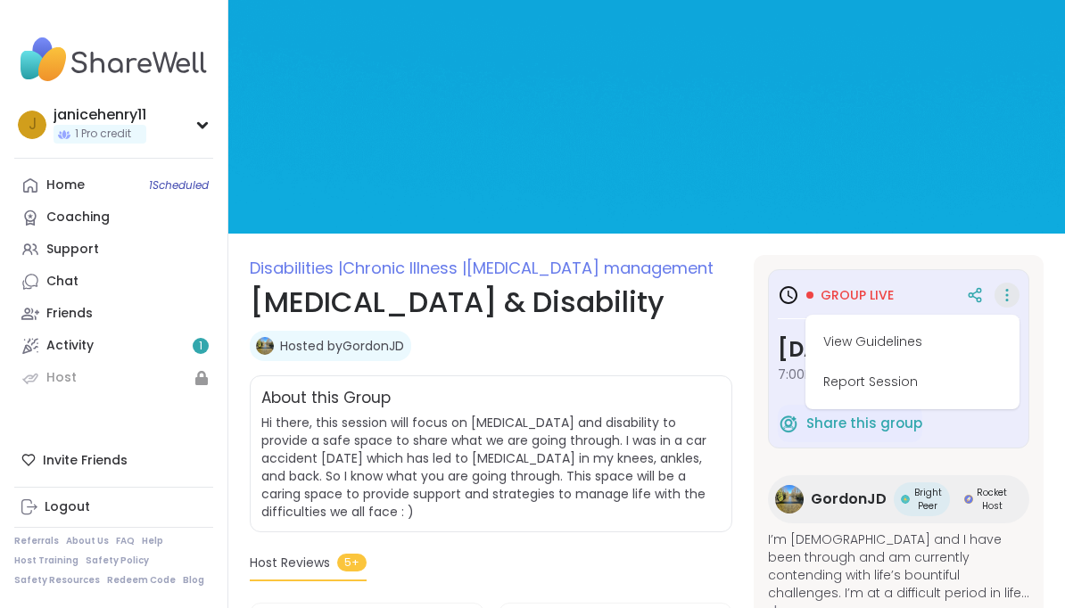
click at [899, 379] on button "Report Session" at bounding box center [912, 382] width 200 height 40
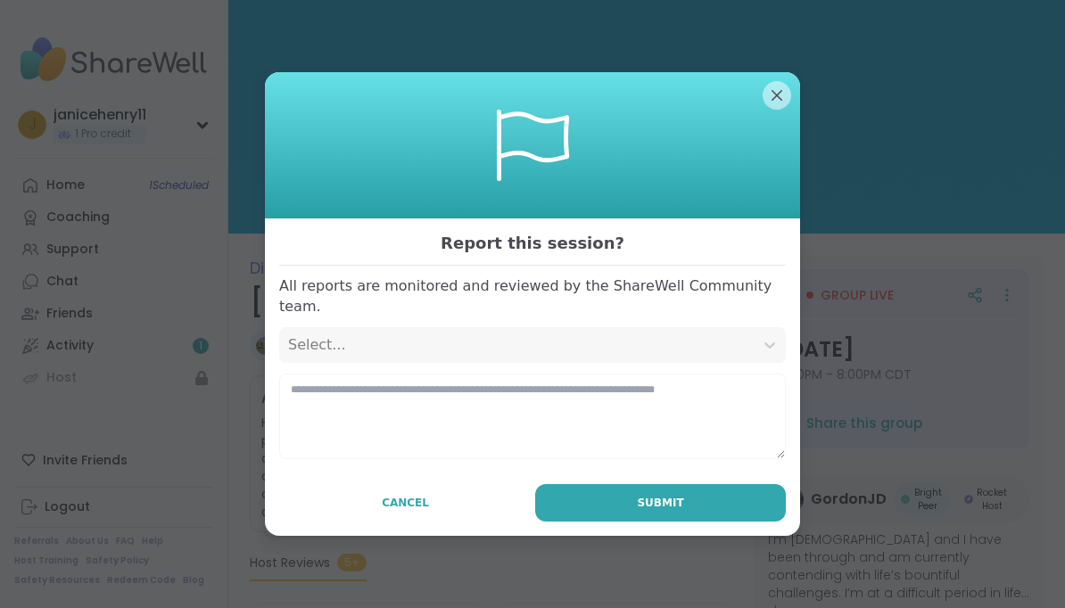
click at [415, 495] on span "Cancel" at bounding box center [405, 503] width 47 height 16
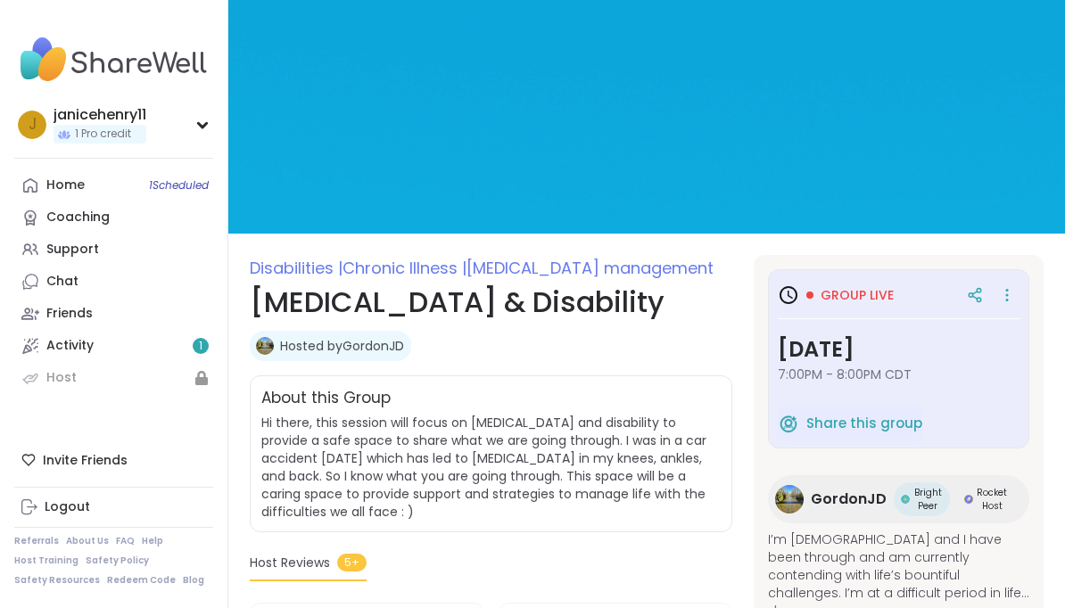
click at [870, 289] on span "Group live" at bounding box center [856, 295] width 73 height 18
click at [855, 292] on span "Group live" at bounding box center [856, 295] width 73 height 18
click at [85, 250] on div "Support" at bounding box center [72, 250] width 53 height 18
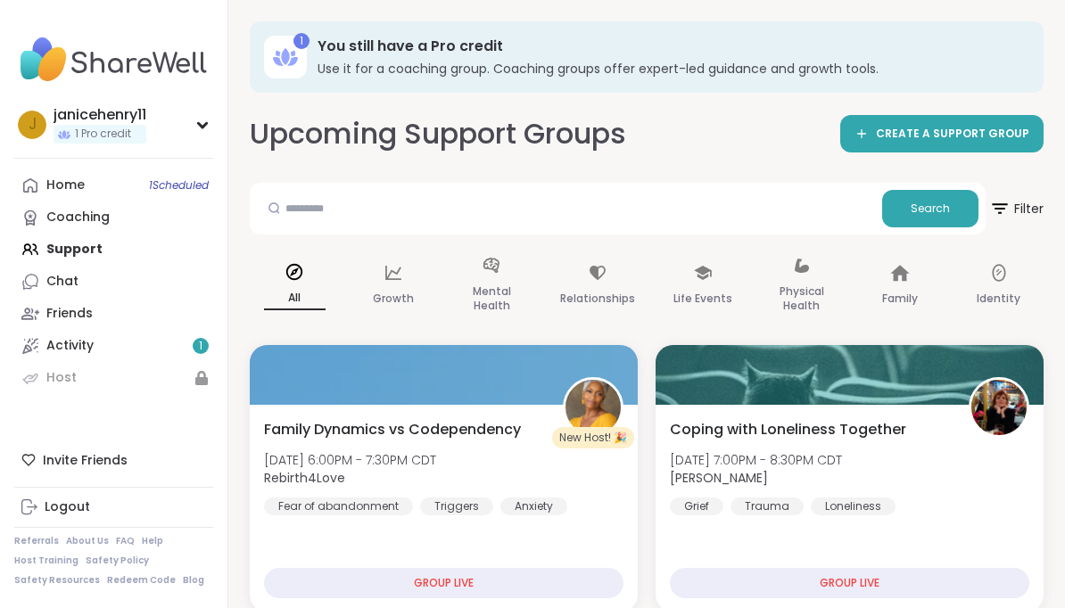
click at [211, 123] on div "j janicehenry11 1 Pro credit" at bounding box center [113, 124] width 199 height 45
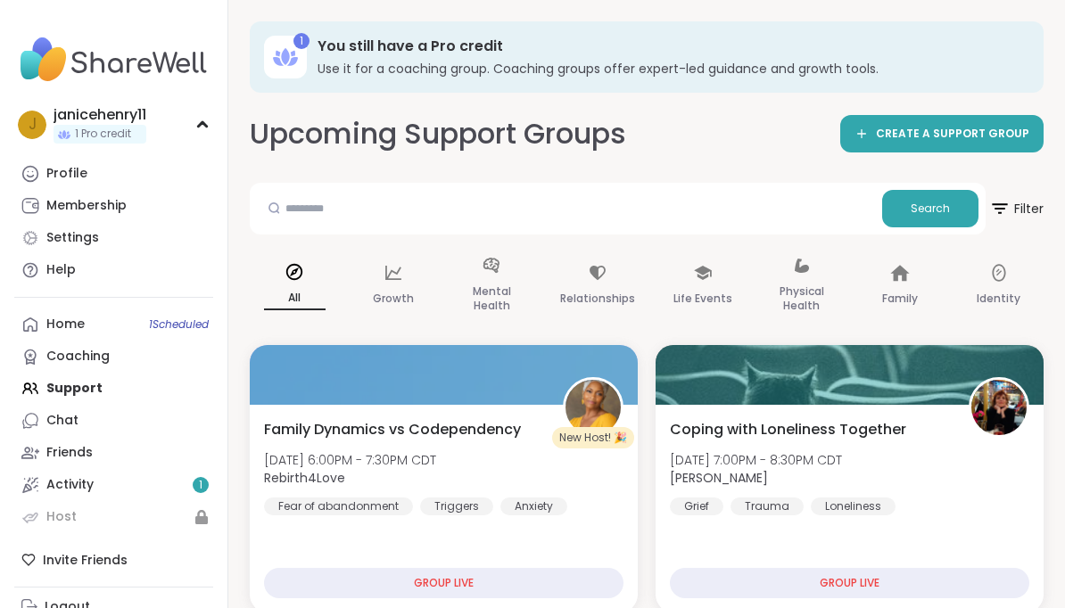
click at [103, 210] on div "Membership" at bounding box center [86, 206] width 80 height 18
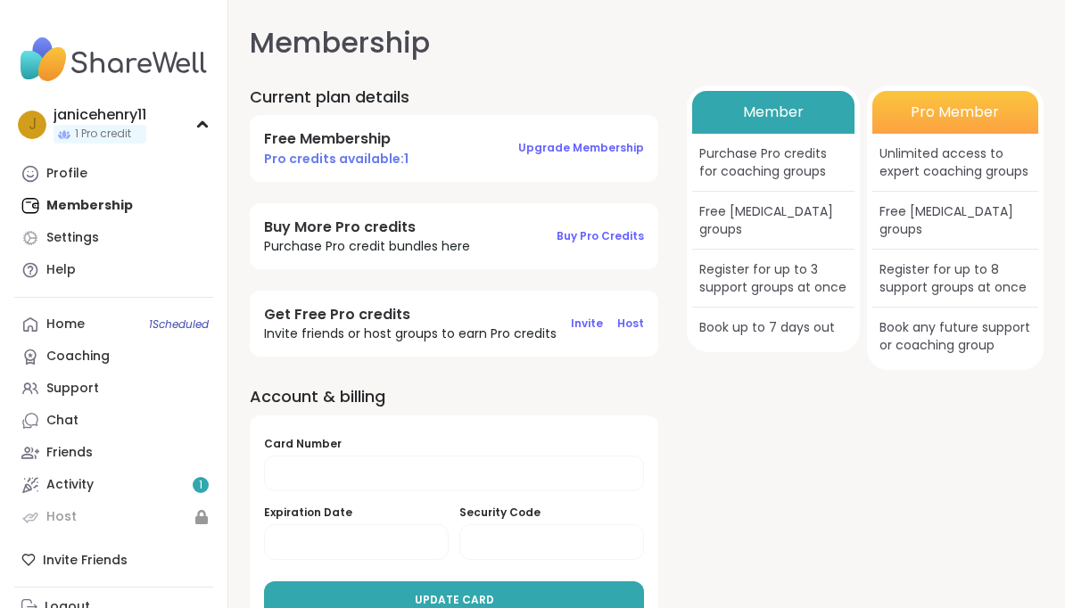
click at [611, 143] on span "Upgrade Membership" at bounding box center [581, 147] width 126 height 15
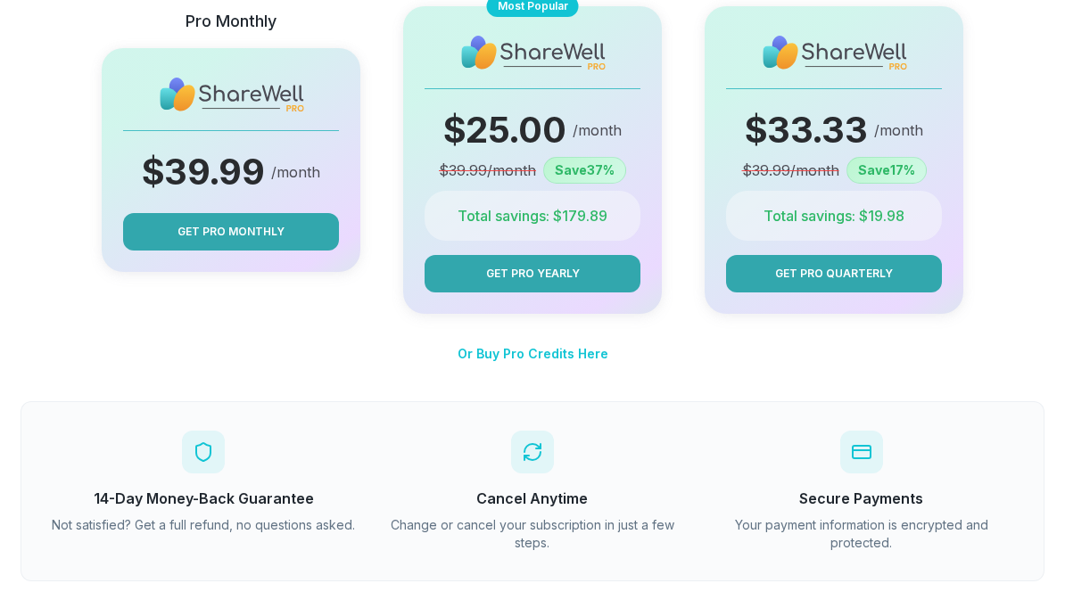
scroll to position [321, 0]
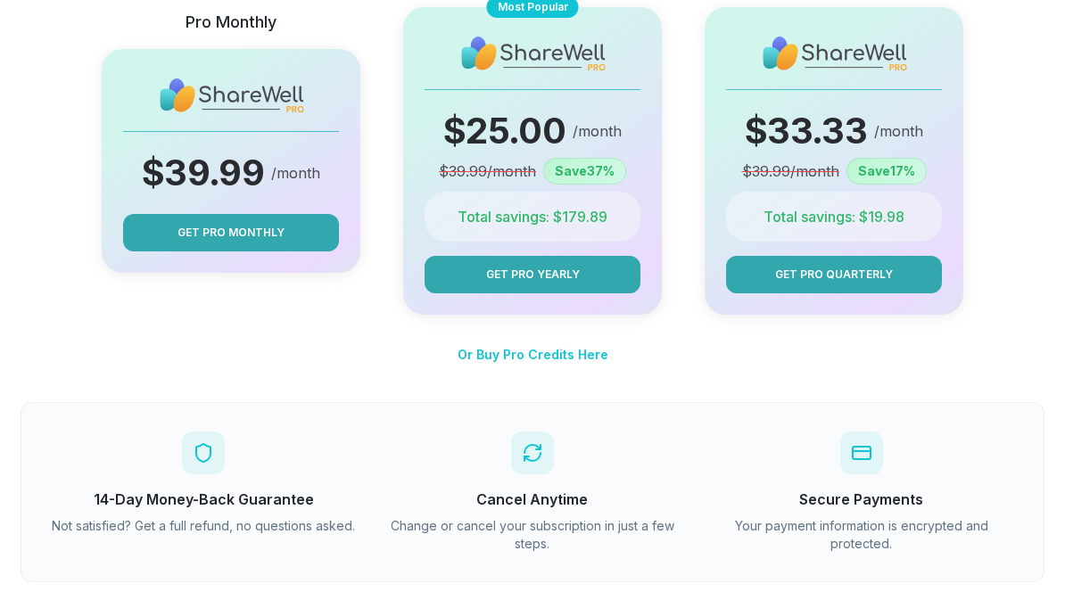
click at [567, 348] on span "Or Buy Pro Credits Here" at bounding box center [532, 354] width 151 height 15
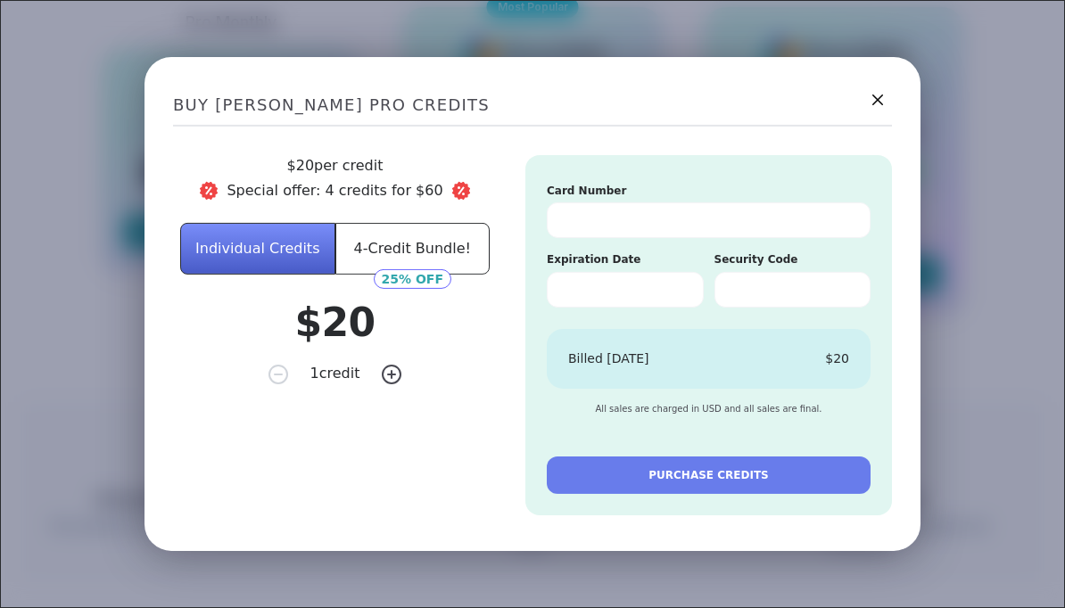
click at [437, 275] on button "4-Credit Bundle!" at bounding box center [412, 249] width 155 height 52
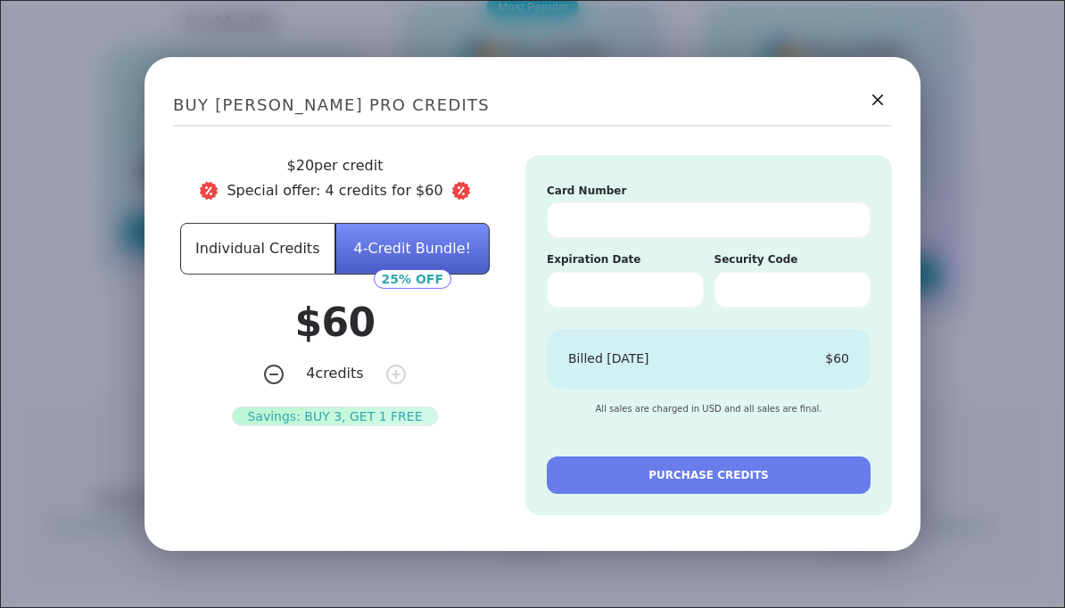
click at [886, 111] on icon at bounding box center [877, 99] width 21 height 21
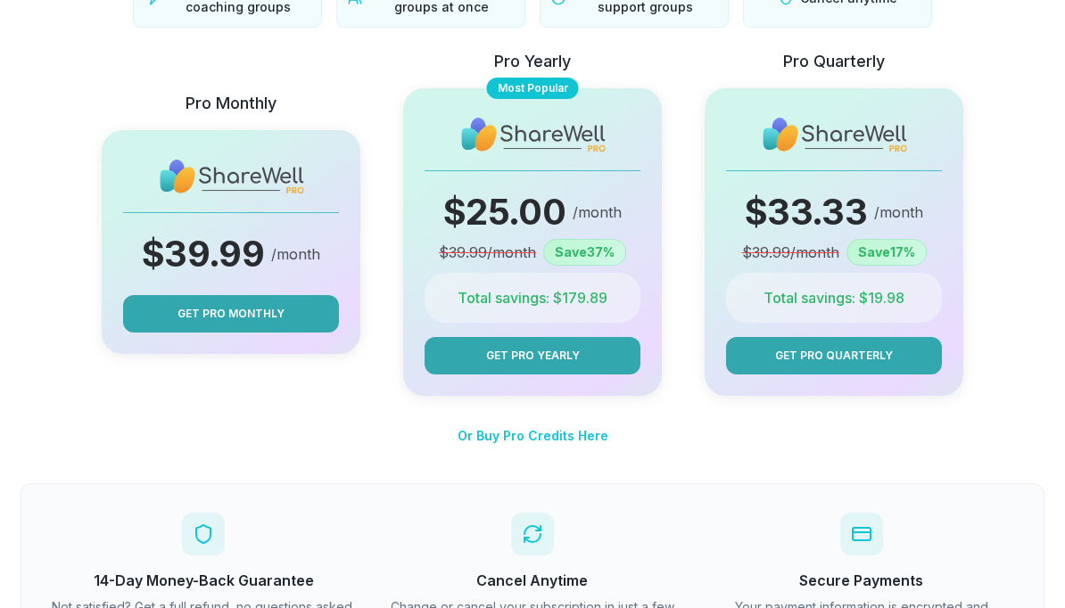
scroll to position [239, 0]
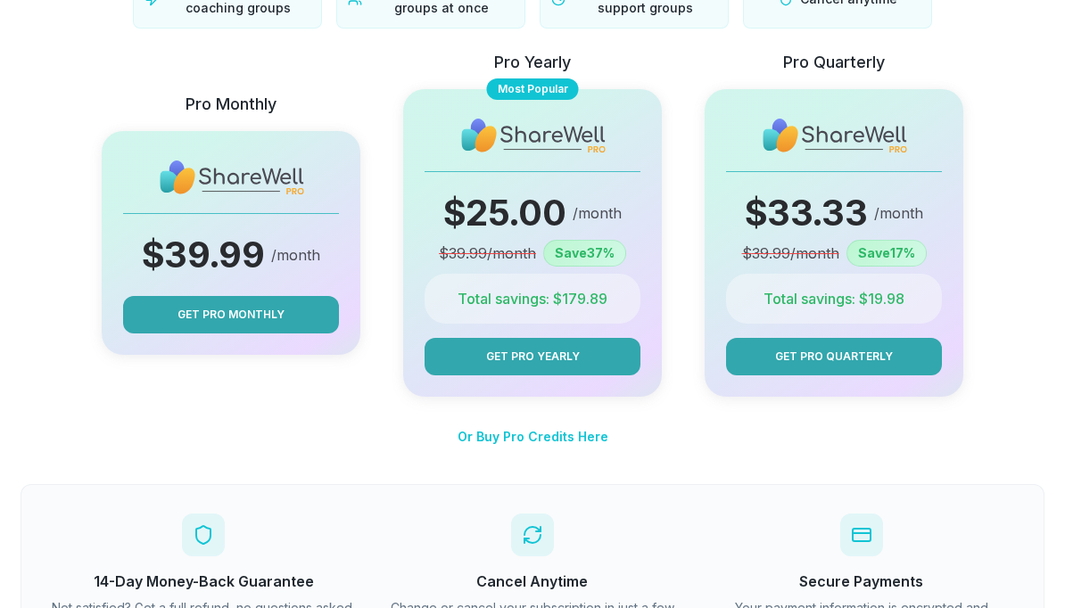
click at [594, 350] on button "Get Pro Yearly" at bounding box center [532, 356] width 216 height 37
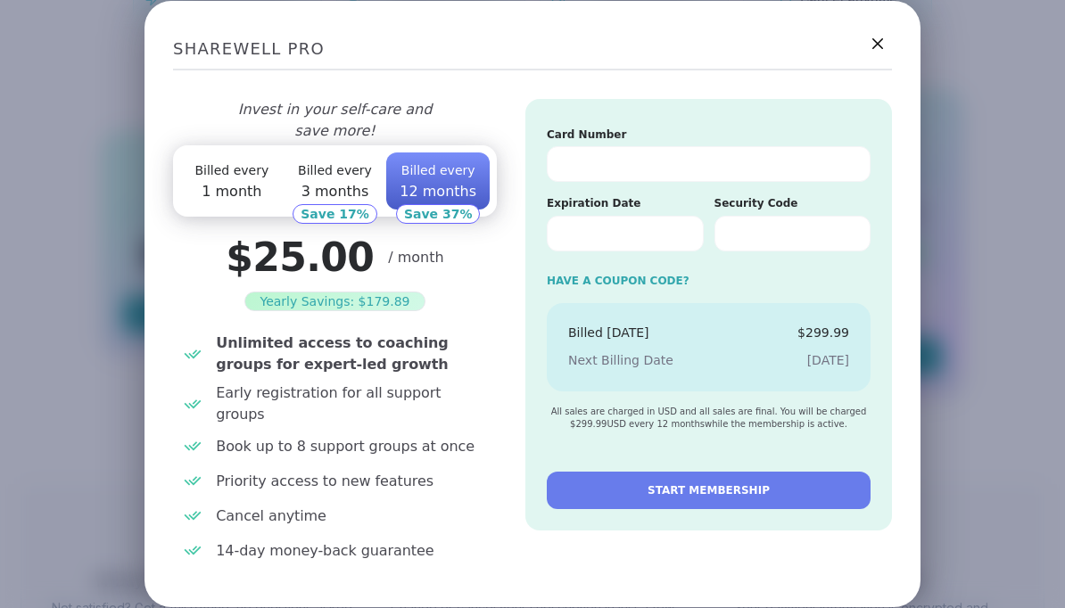
click at [239, 177] on span "Billed every" at bounding box center [231, 170] width 74 height 14
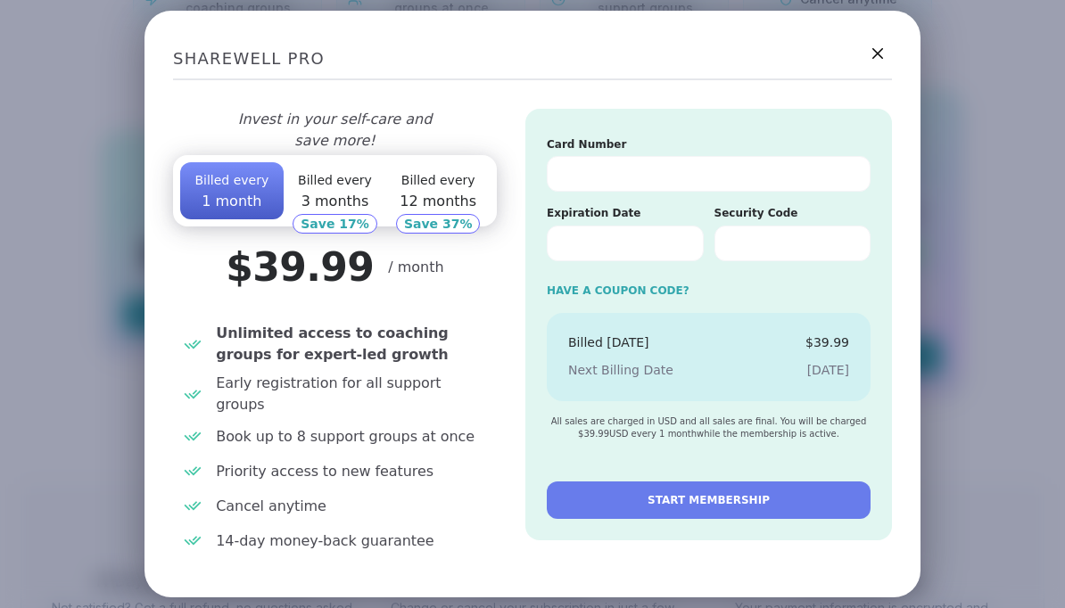
click at [340, 187] on span "Billed every" at bounding box center [335, 180] width 74 height 14
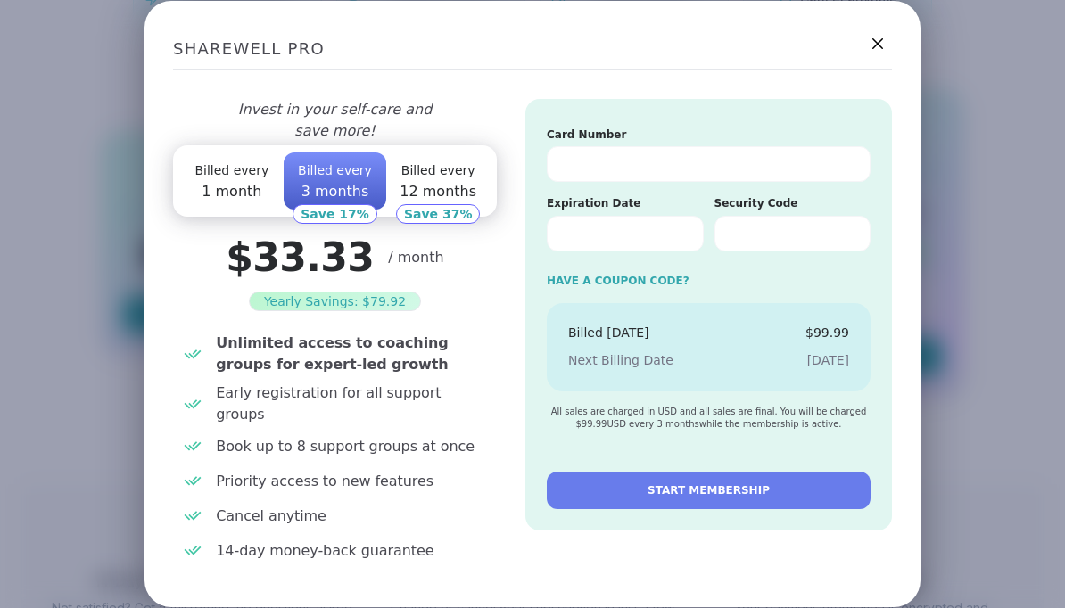
click at [458, 200] on span "12 months" at bounding box center [437, 191] width 77 height 17
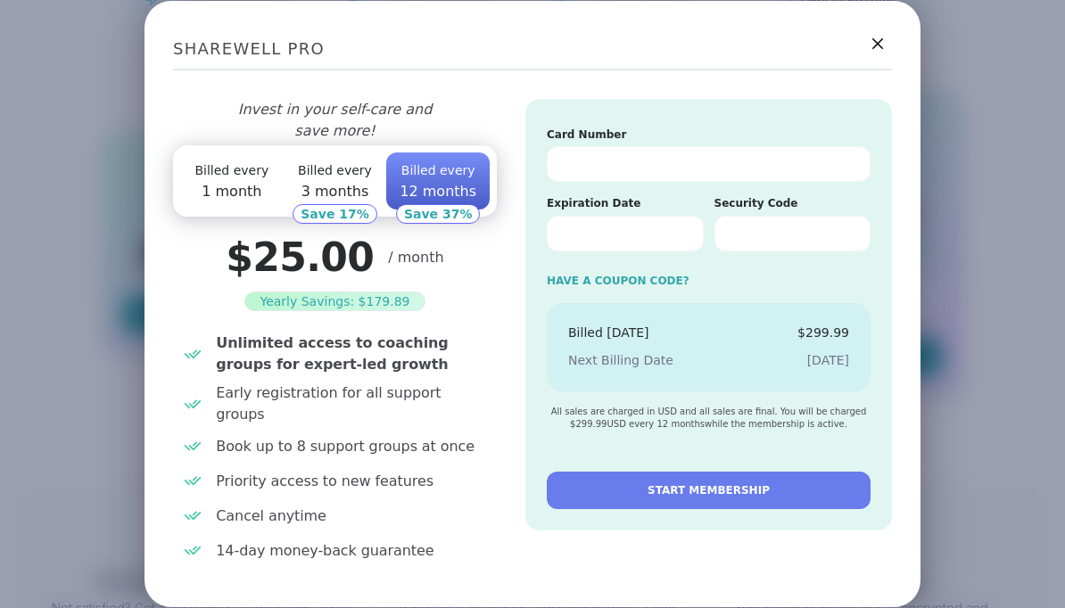
click at [333, 200] on span "3 months" at bounding box center [335, 191] width 68 height 17
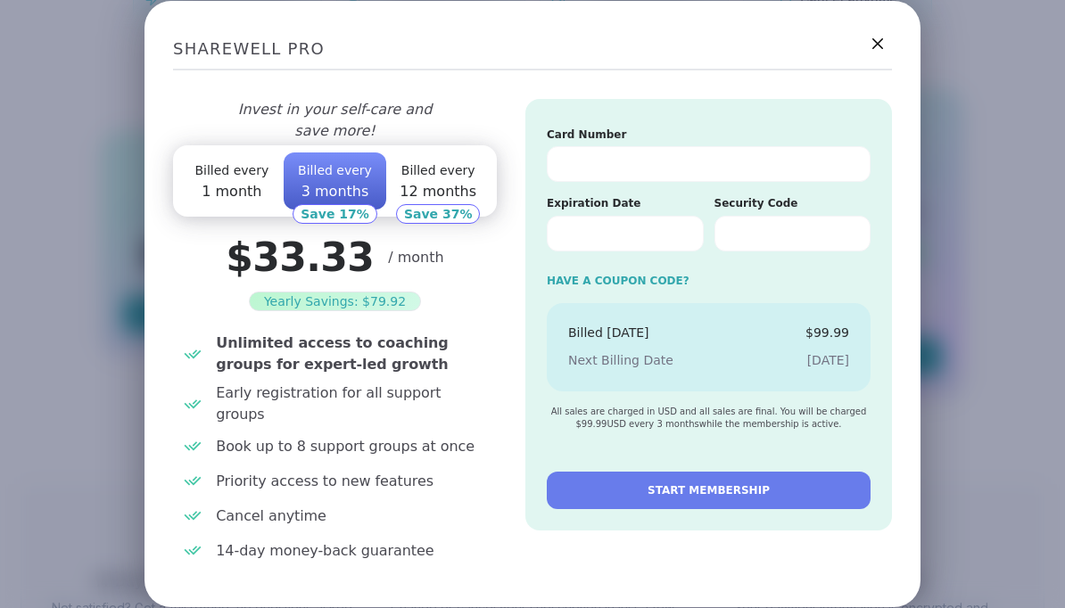
click at [226, 200] on span "1 month" at bounding box center [232, 191] width 60 height 17
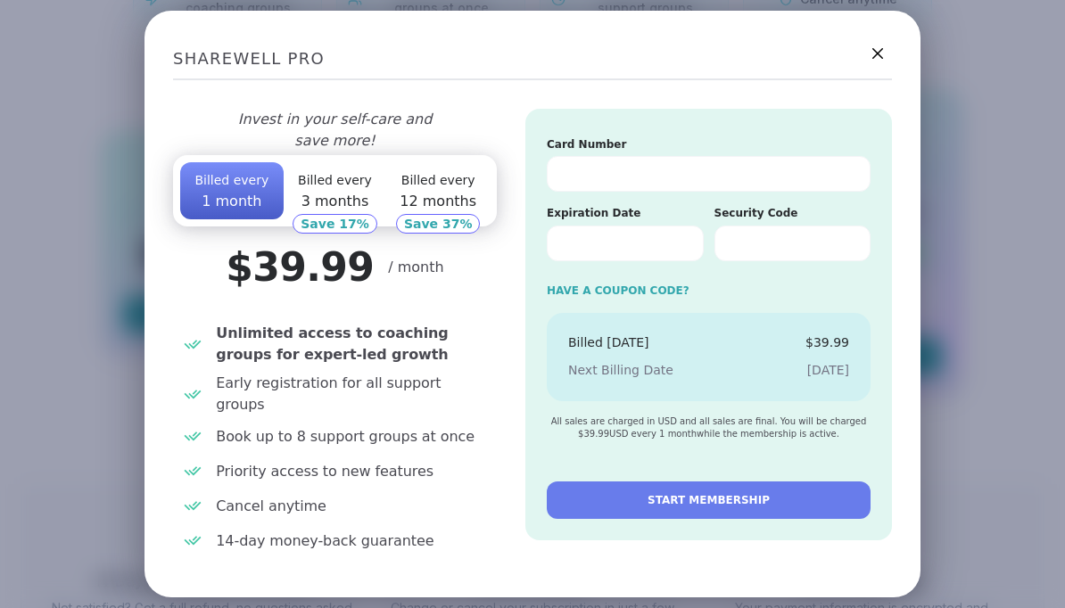
click at [877, 59] on icon at bounding box center [877, 53] width 11 height 11
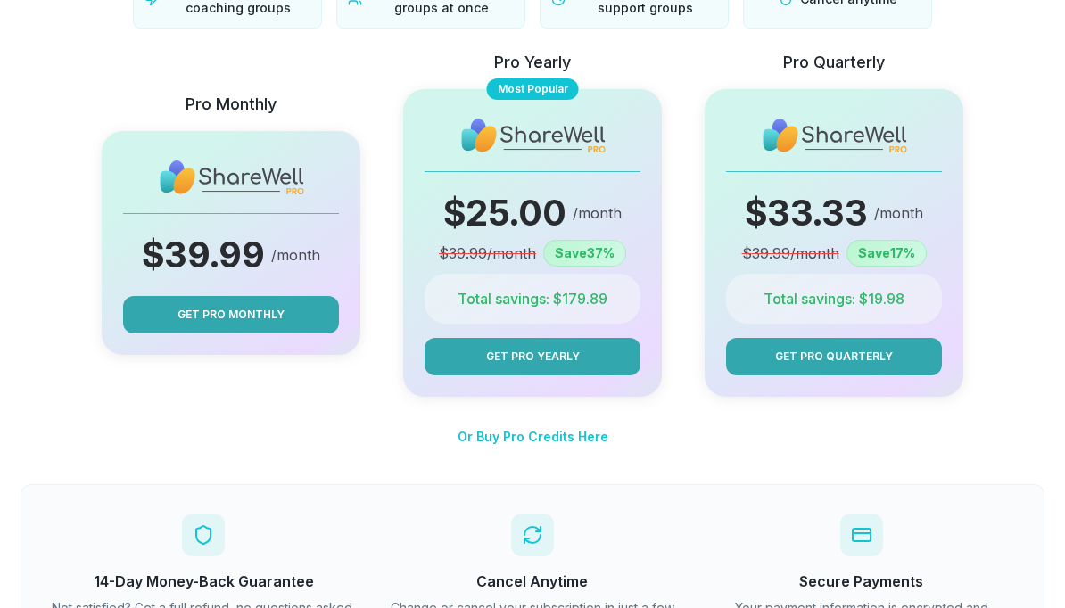
scroll to position [278, 0]
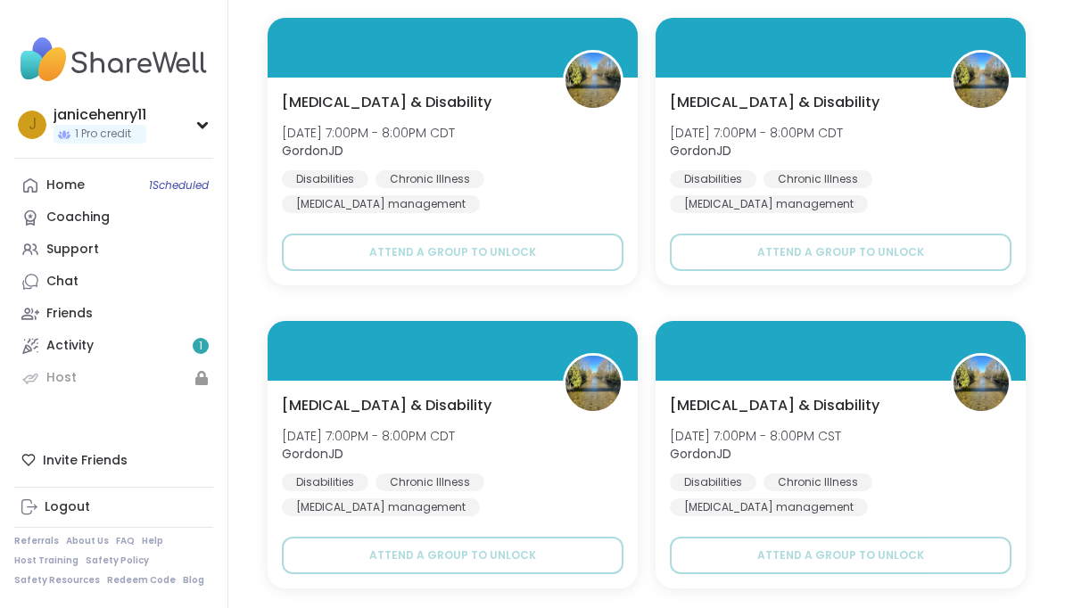
scroll to position [1344, 0]
